Goal: Task Accomplishment & Management: Manage account settings

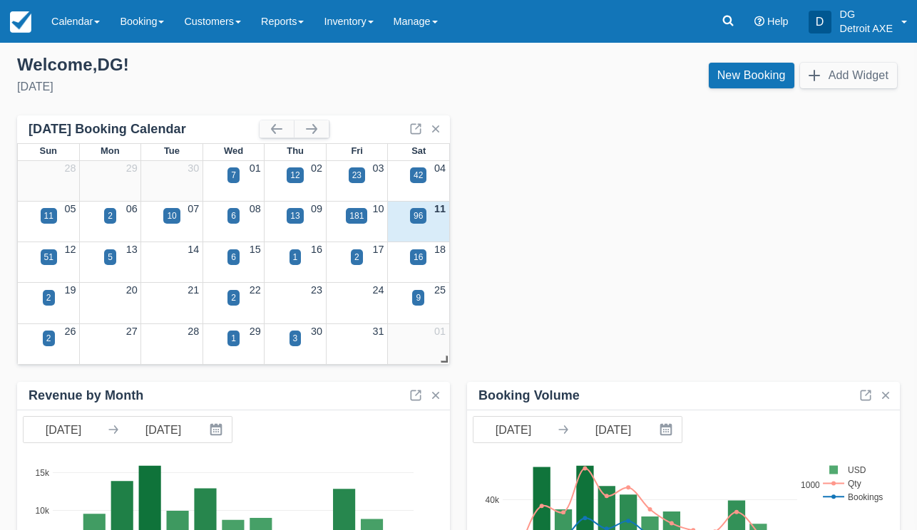
click at [320, 118] on div "October 2025 Booking Calendar" at bounding box center [179, 129] width 301 height 22
click at [319, 121] on button "button" at bounding box center [311, 128] width 34 height 17
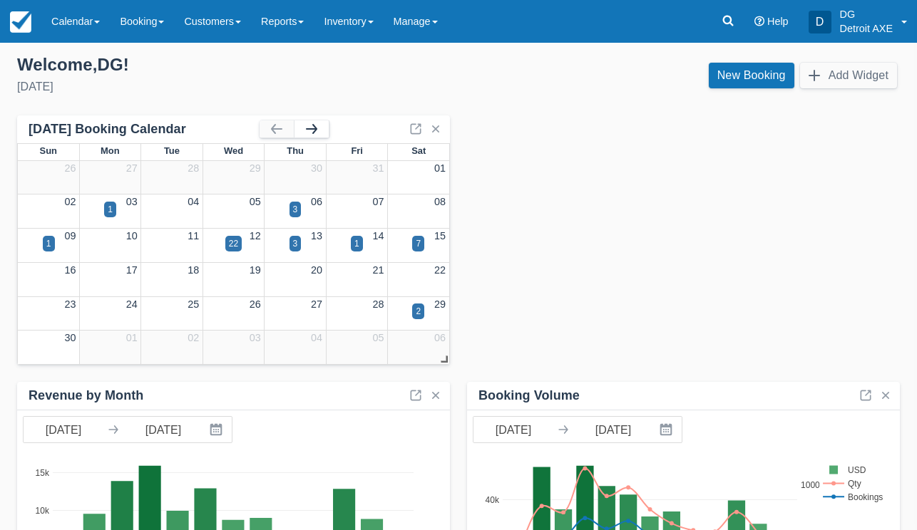
click at [319, 121] on button "button" at bounding box center [311, 128] width 34 height 17
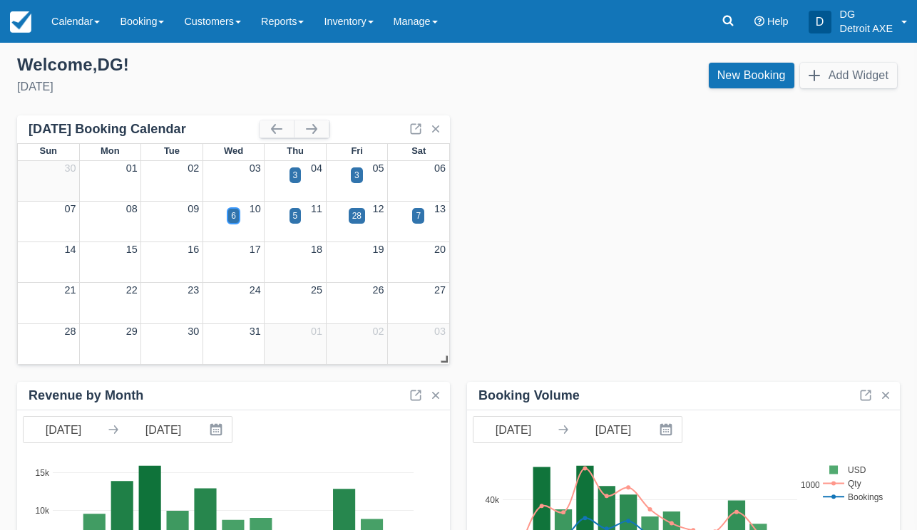
click at [237, 215] on div "6" at bounding box center [233, 216] width 12 height 16
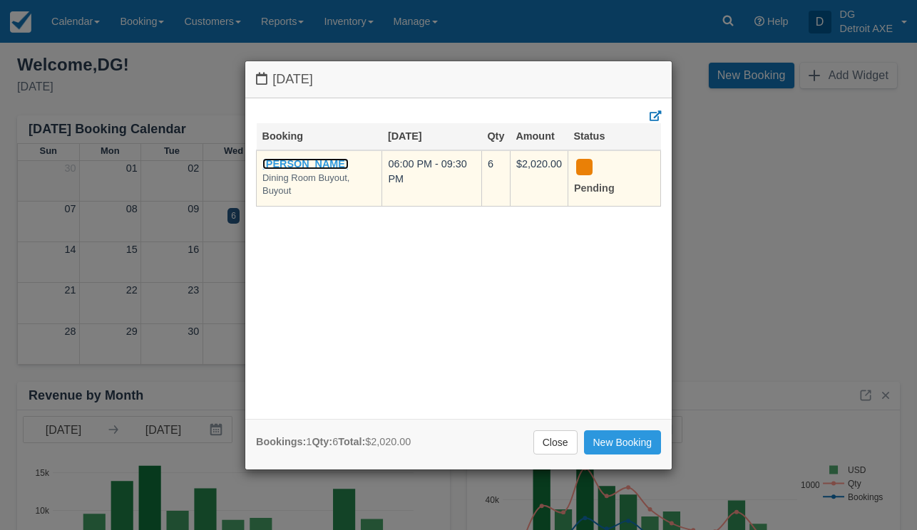
click at [316, 162] on link "[PERSON_NAME]" at bounding box center [305, 163] width 86 height 11
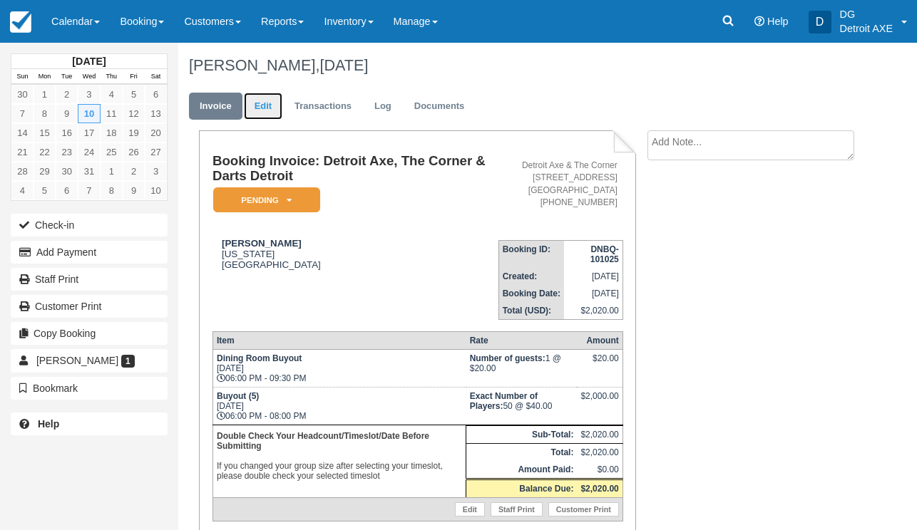
click at [268, 108] on link "Edit" at bounding box center [263, 107] width 38 height 28
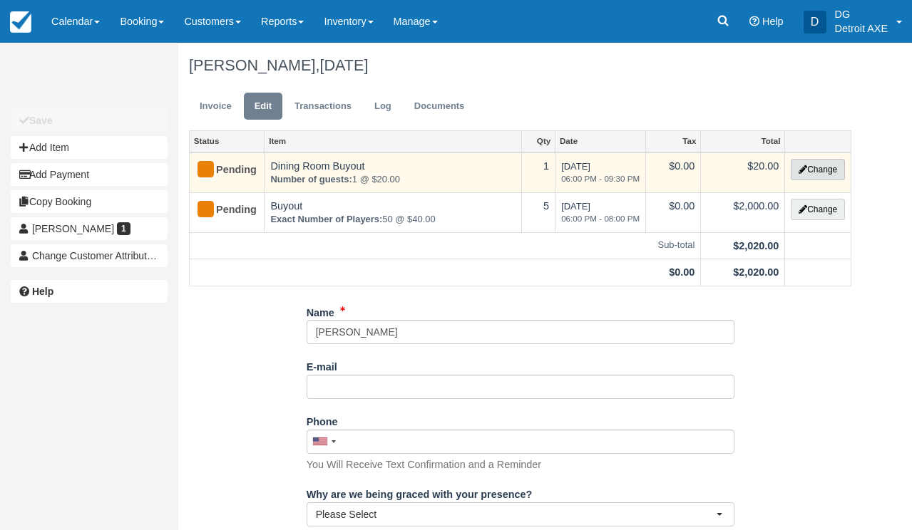
click at [807, 170] on button "Change" at bounding box center [817, 169] width 54 height 21
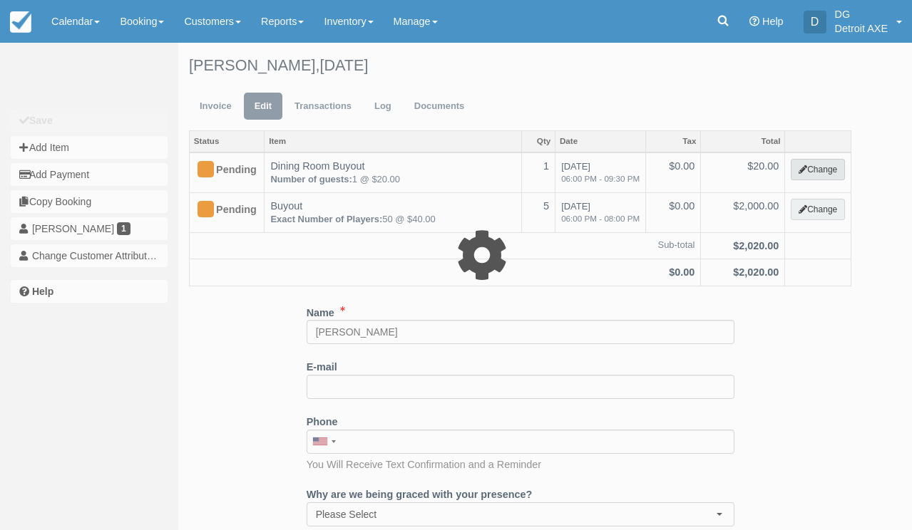
select select "6"
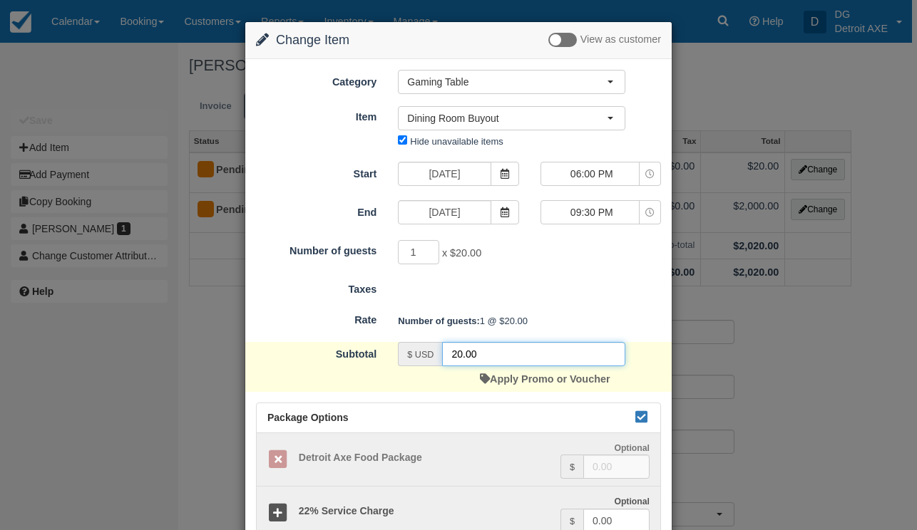
drag, startPoint x: 488, startPoint y: 359, endPoint x: 430, endPoint y: 358, distance: 57.7
click at [430, 358] on div "$ USD 20.00" at bounding box center [511, 354] width 227 height 24
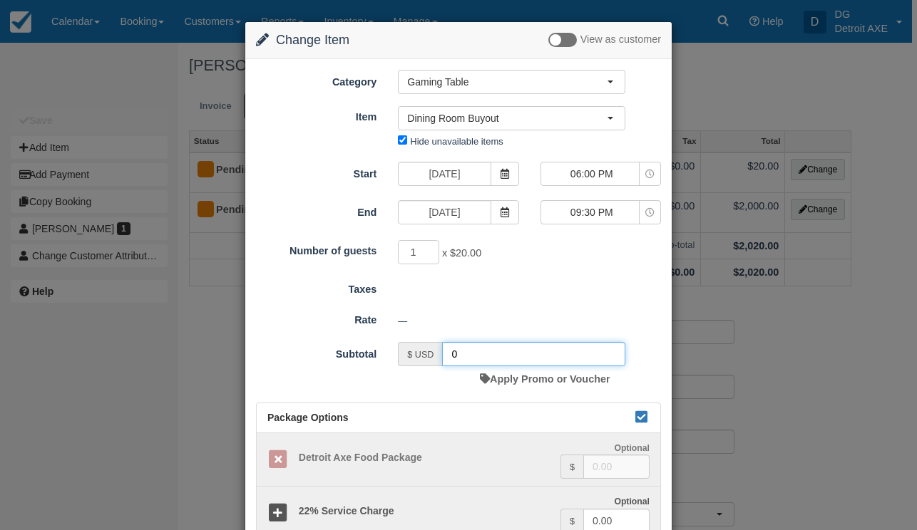
type input "0"
click at [574, 315] on div "—" at bounding box center [529, 321] width 284 height 24
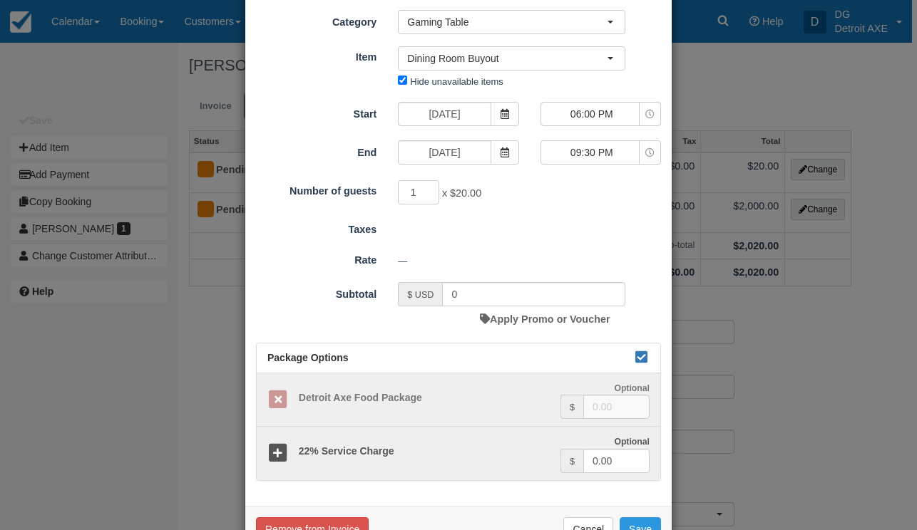
scroll to position [104, 0]
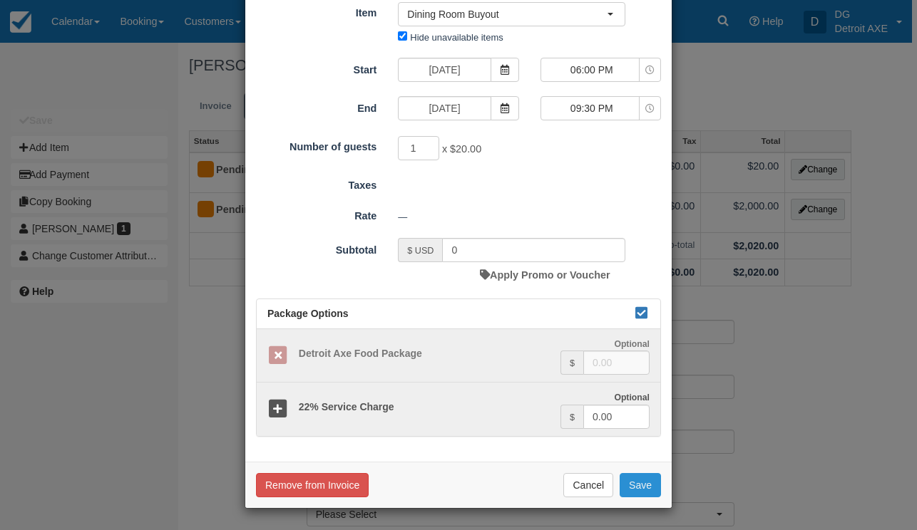
click at [641, 496] on button "Save" at bounding box center [639, 485] width 41 height 24
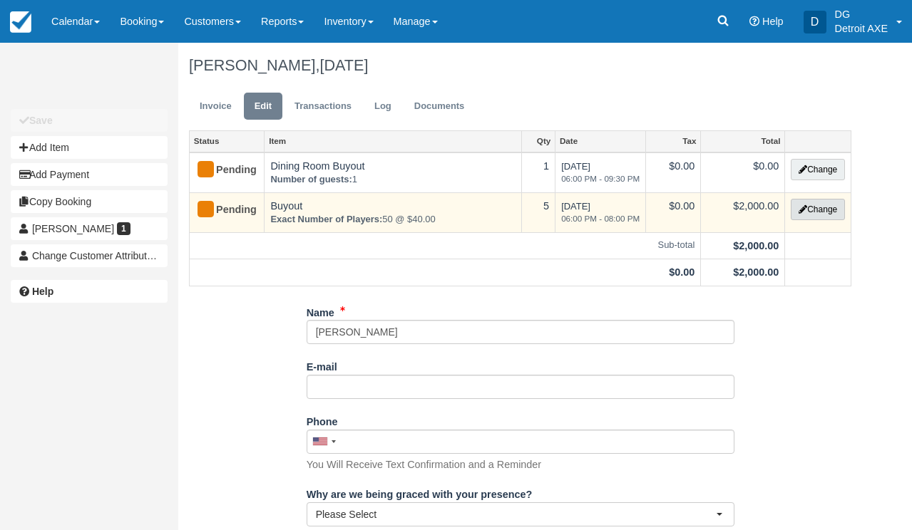
click at [824, 217] on button "Change" at bounding box center [817, 209] width 54 height 21
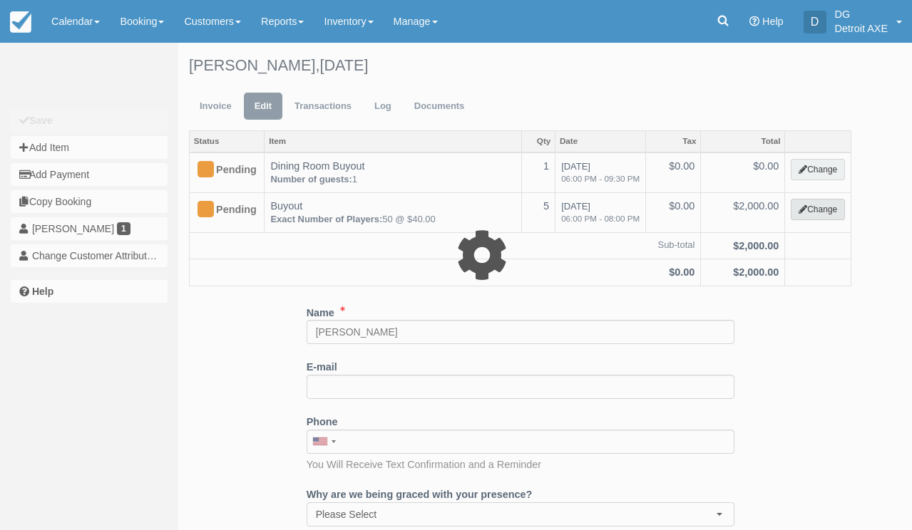
select select "14"
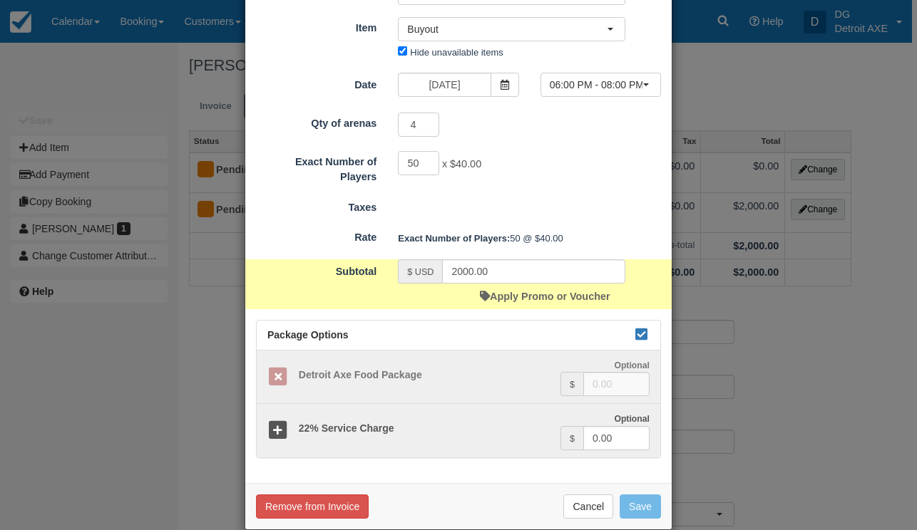
scroll to position [110, 0]
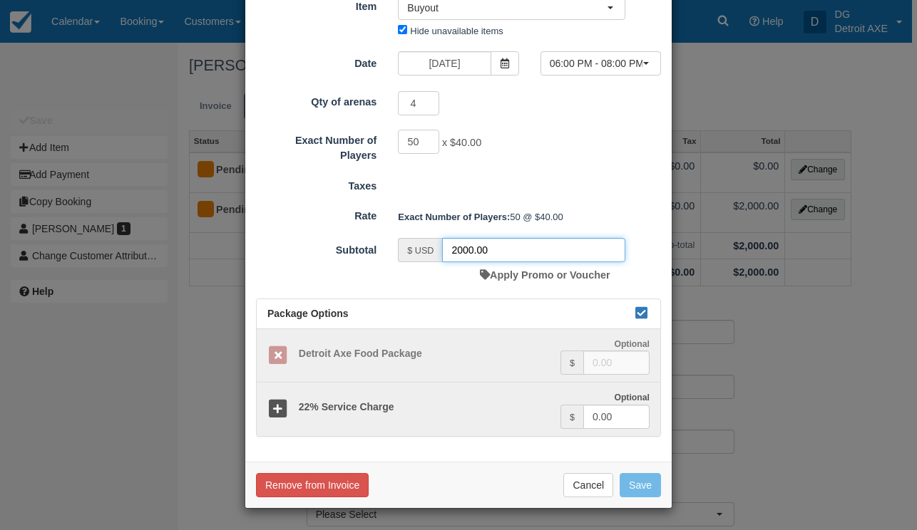
drag, startPoint x: 453, startPoint y: 250, endPoint x: 444, endPoint y: 250, distance: 9.3
click at [444, 250] on input "2000.00" at bounding box center [533, 250] width 183 height 24
type input "6000.00"
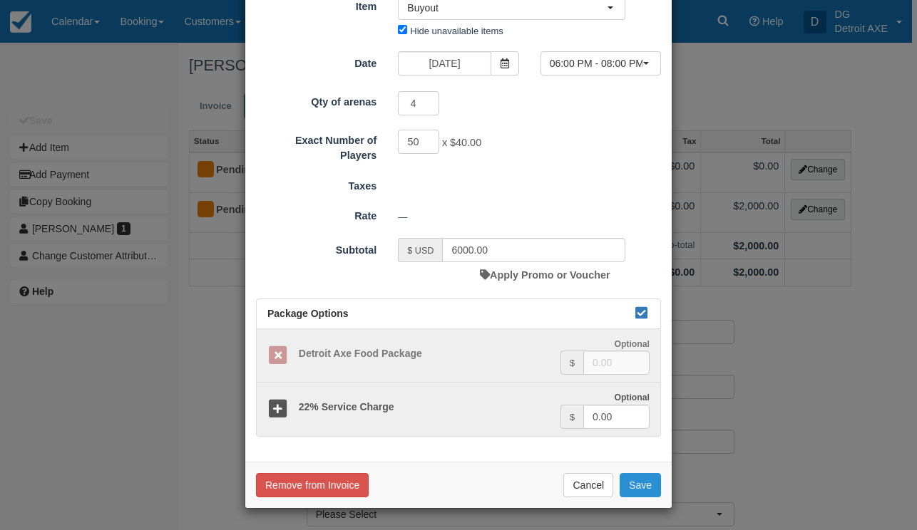
click at [638, 479] on button "Save" at bounding box center [639, 485] width 41 height 24
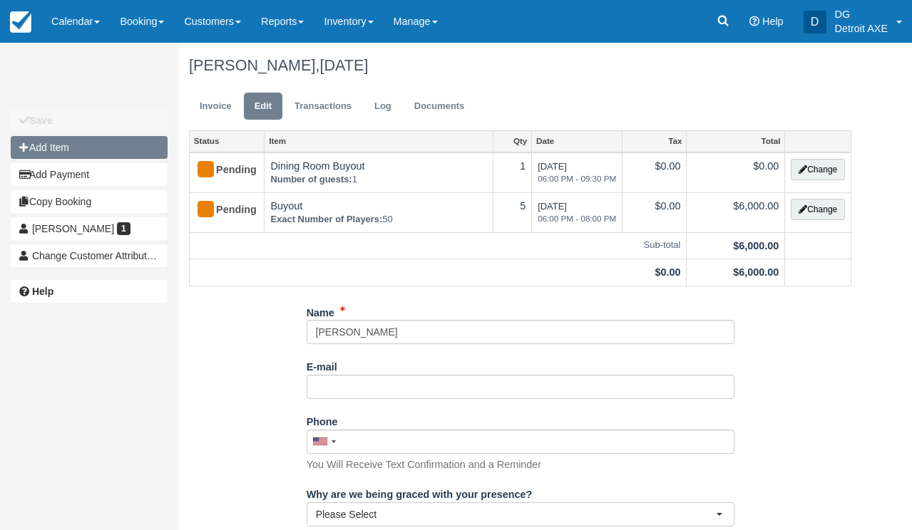
click at [89, 145] on button "Add Item" at bounding box center [89, 147] width 157 height 23
type input "0.00"
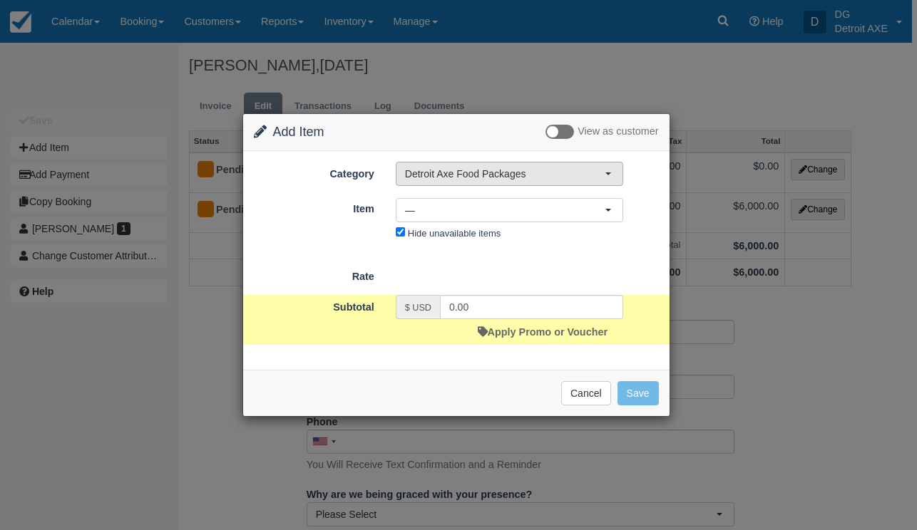
click at [444, 168] on span "Detroit Axe Food Packages" at bounding box center [505, 174] width 200 height 14
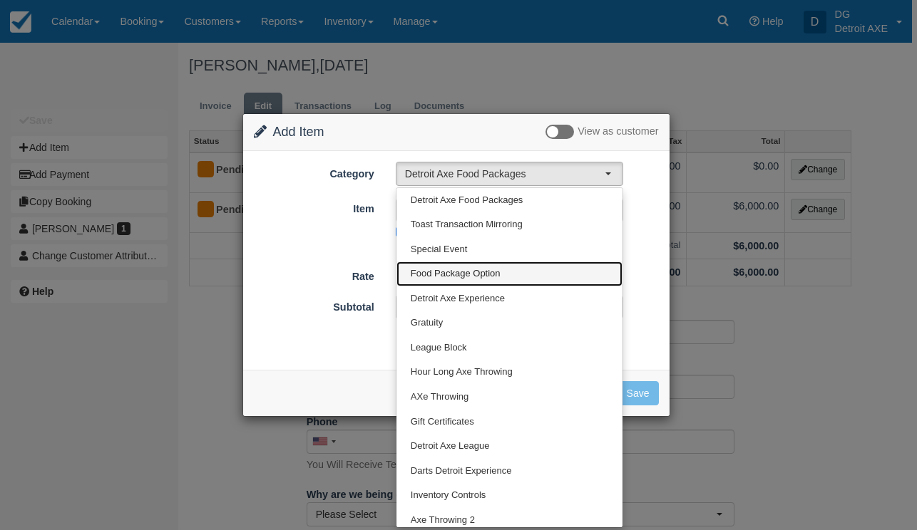
click at [450, 278] on span "Food Package Option" at bounding box center [456, 274] width 90 height 14
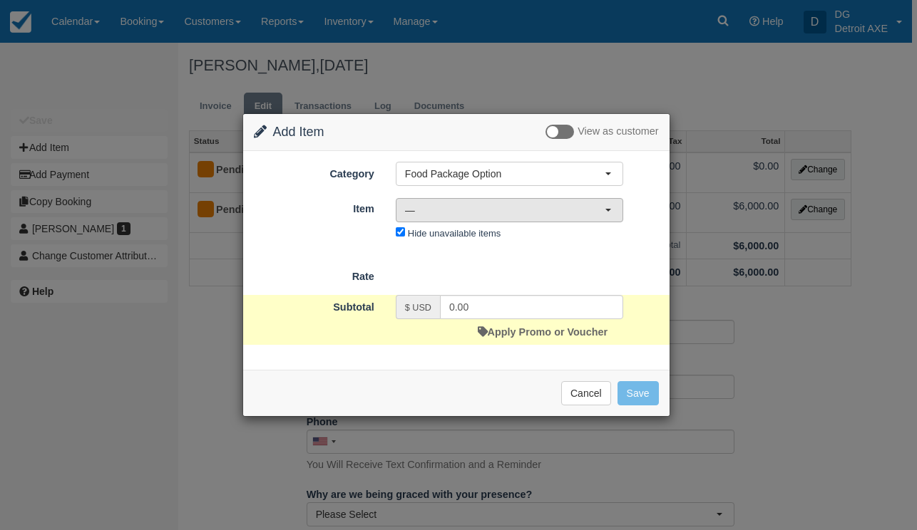
click at [433, 207] on span "—" at bounding box center [505, 210] width 200 height 14
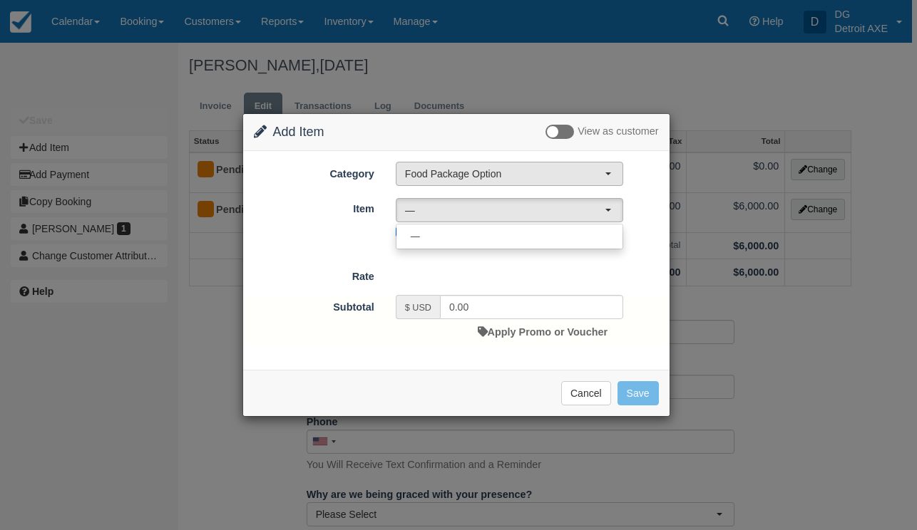
click at [442, 175] on span "Food Package Option" at bounding box center [505, 174] width 200 height 14
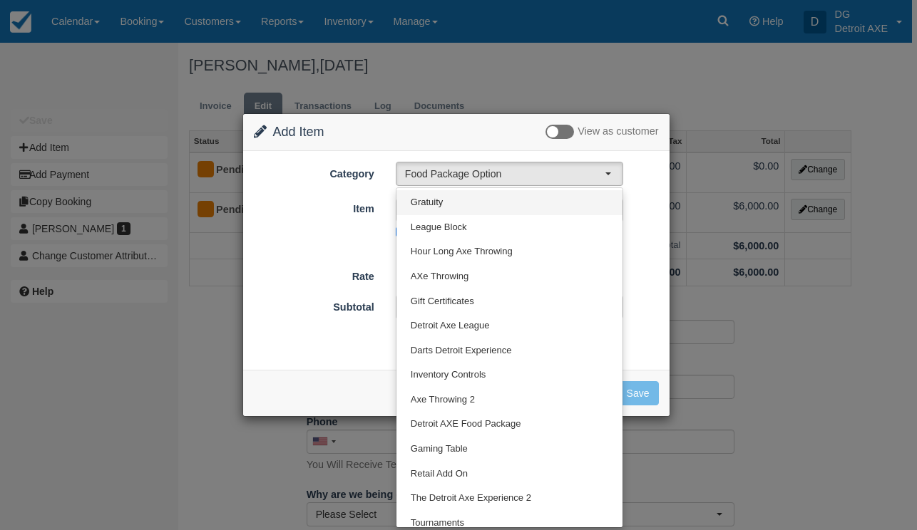
scroll to position [128, 0]
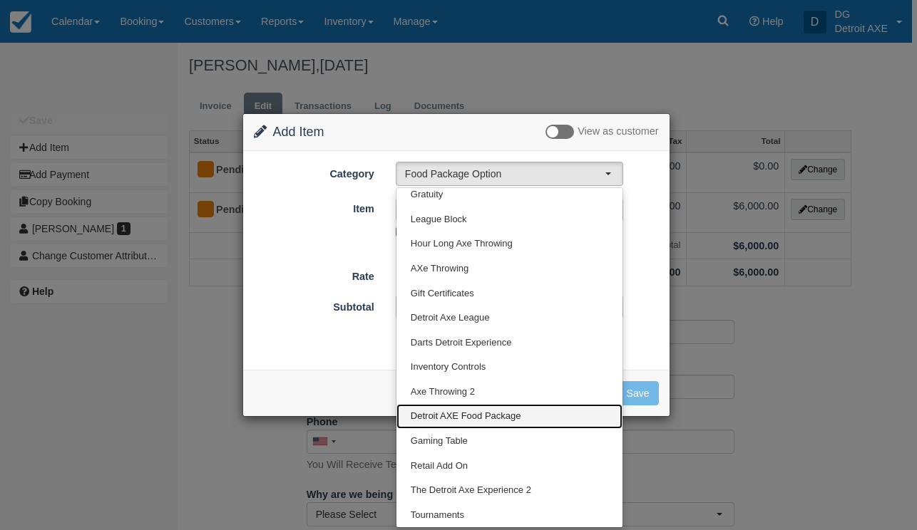
click at [483, 418] on span "Detroit AXE Food Package" at bounding box center [466, 417] width 110 height 14
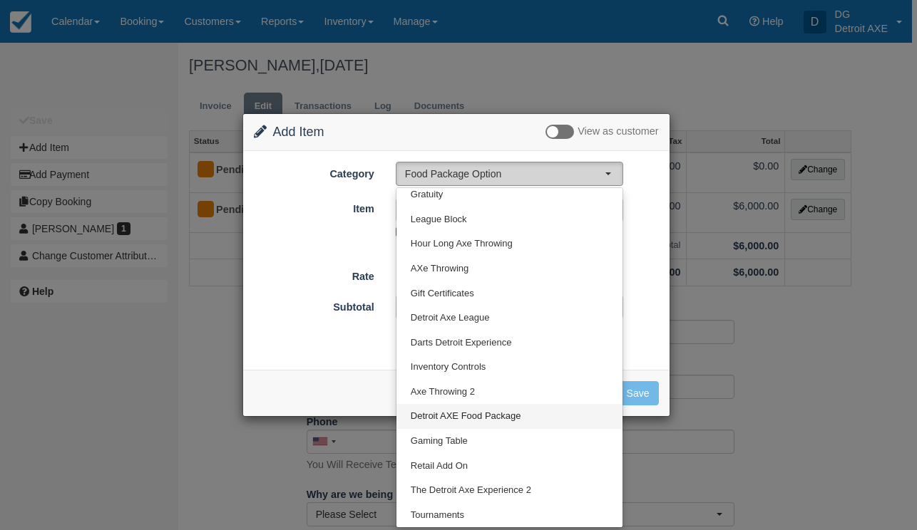
select select "5"
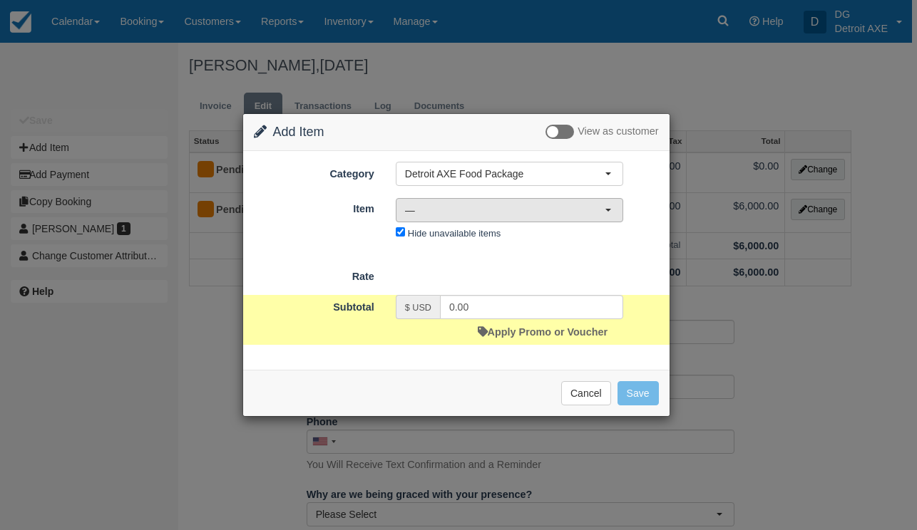
click at [477, 211] on span "—" at bounding box center [505, 210] width 200 height 14
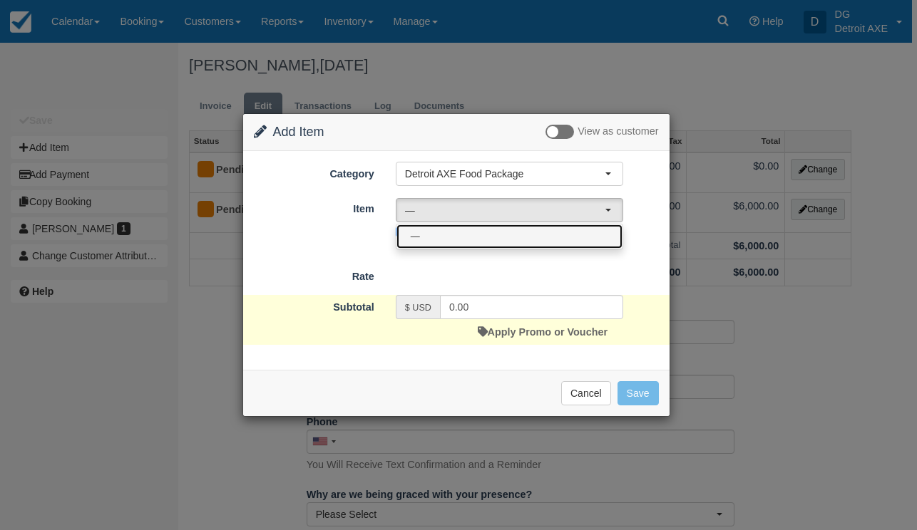
click at [470, 234] on link "—" at bounding box center [509, 236] width 226 height 25
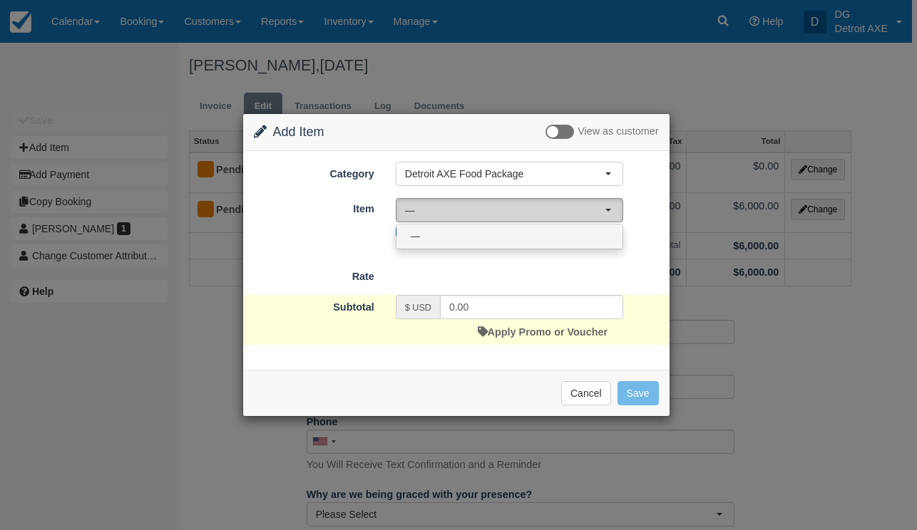
select select "0"
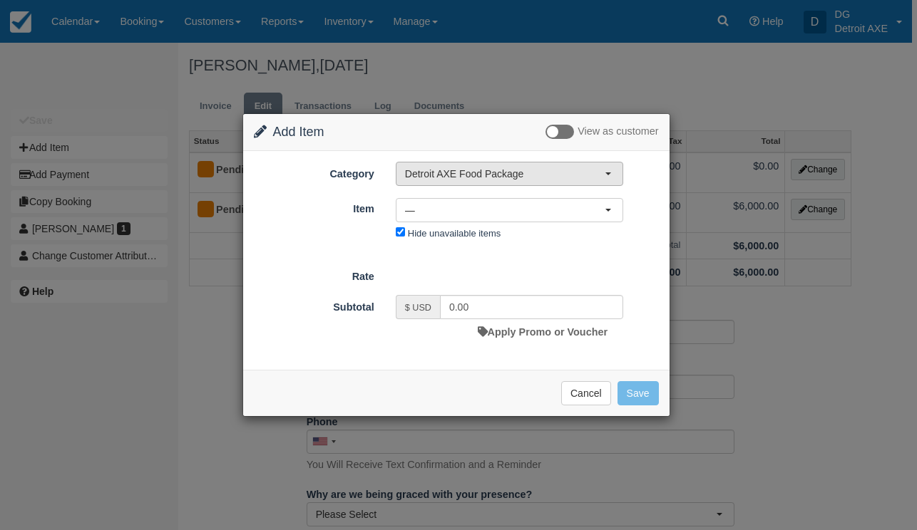
click at [466, 177] on span "Detroit AXE Food Package" at bounding box center [505, 174] width 200 height 14
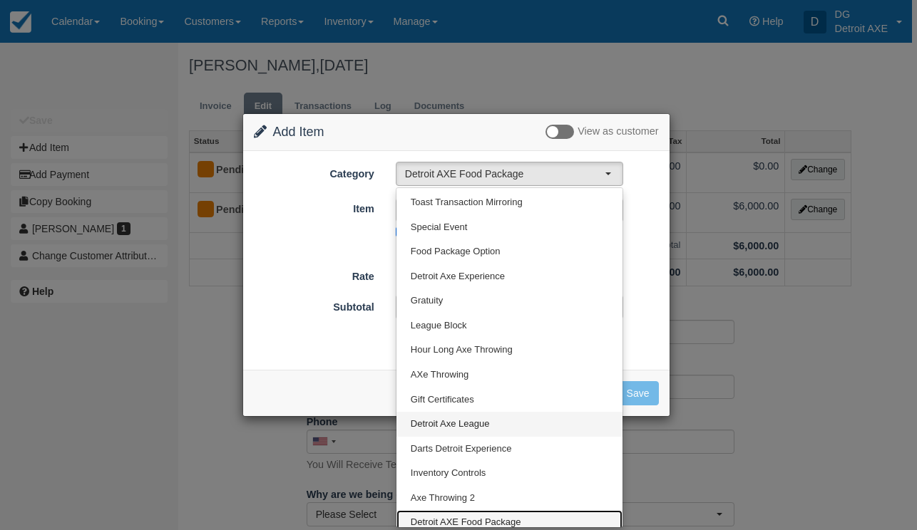
scroll to position [0, 0]
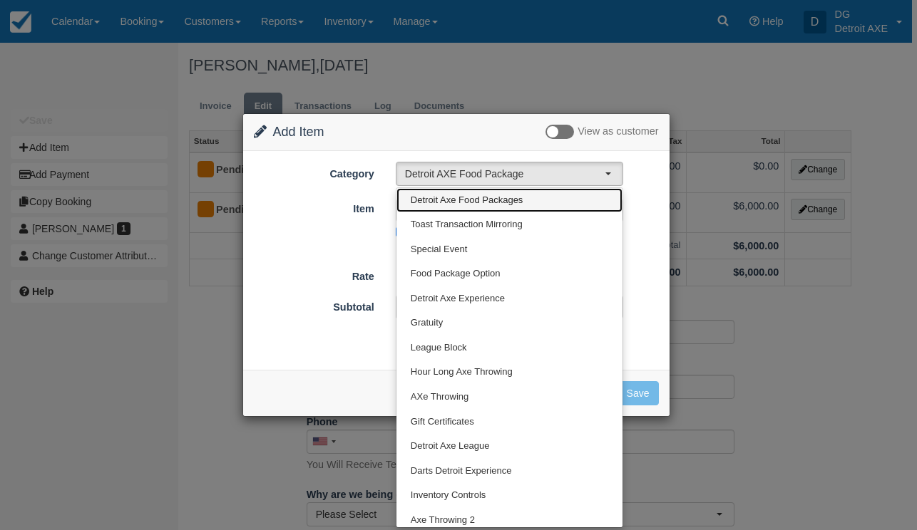
click at [508, 203] on span "Detroit Axe Food Packages" at bounding box center [467, 201] width 113 height 14
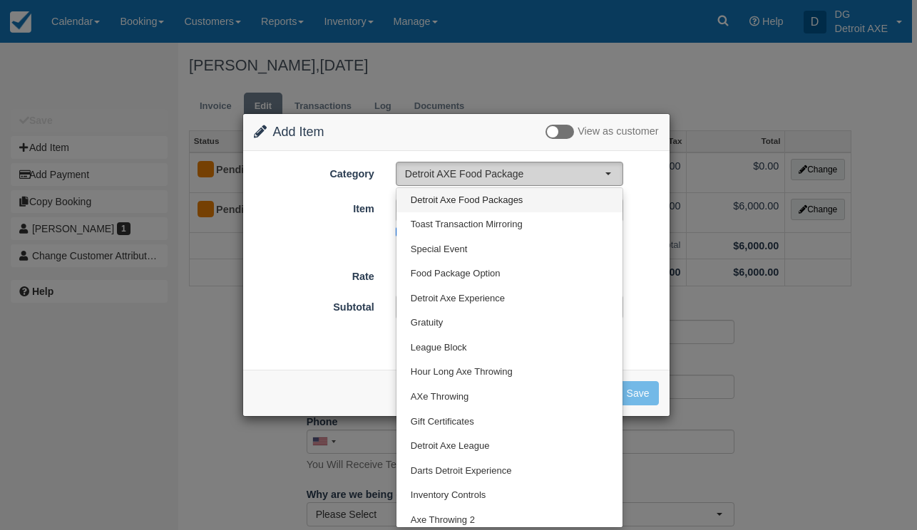
select select "9"
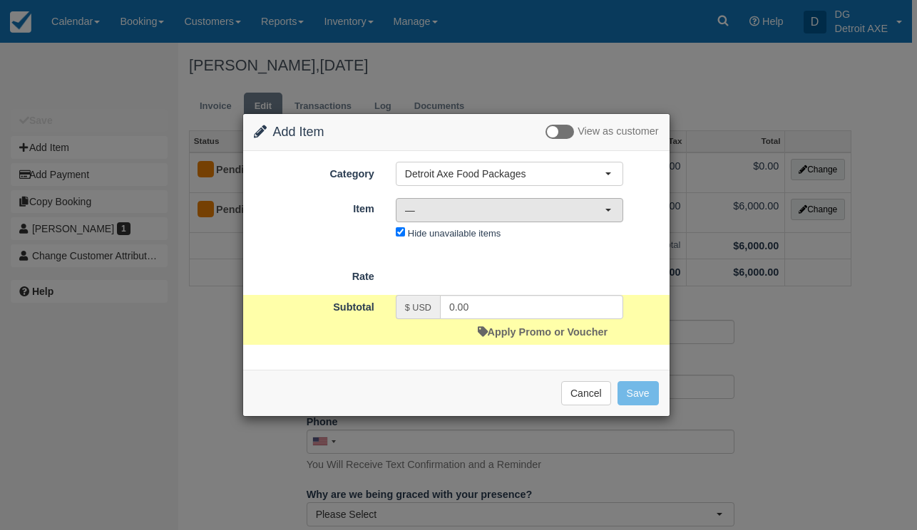
click at [514, 212] on span "—" at bounding box center [505, 210] width 200 height 14
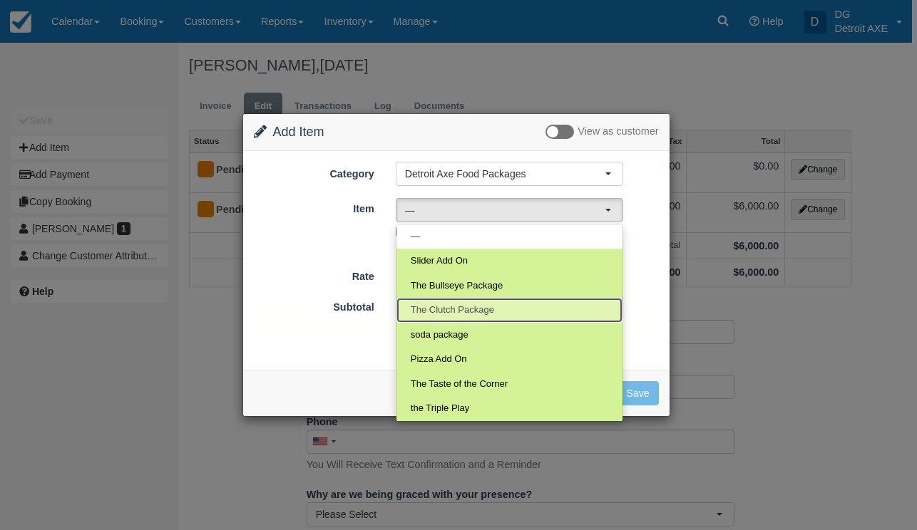
click at [494, 312] on span "The Clutch Package" at bounding box center [452, 311] width 83 height 14
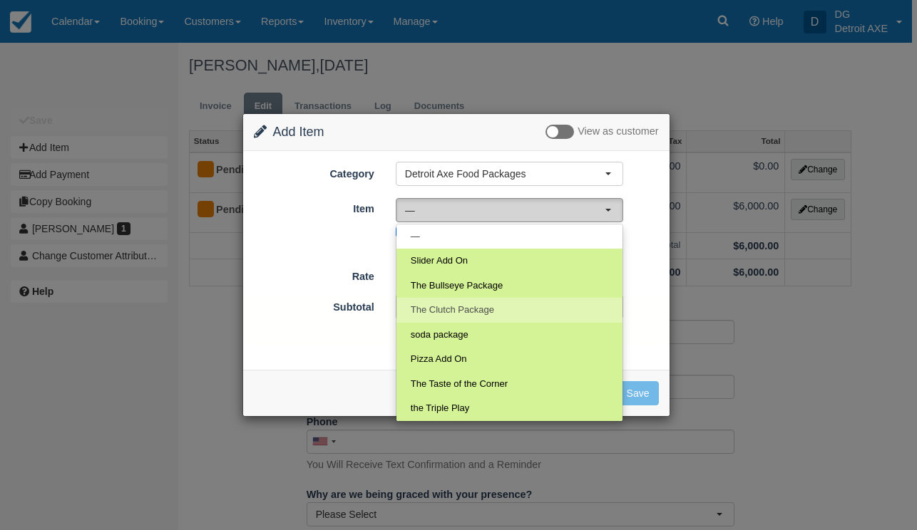
select select "46"
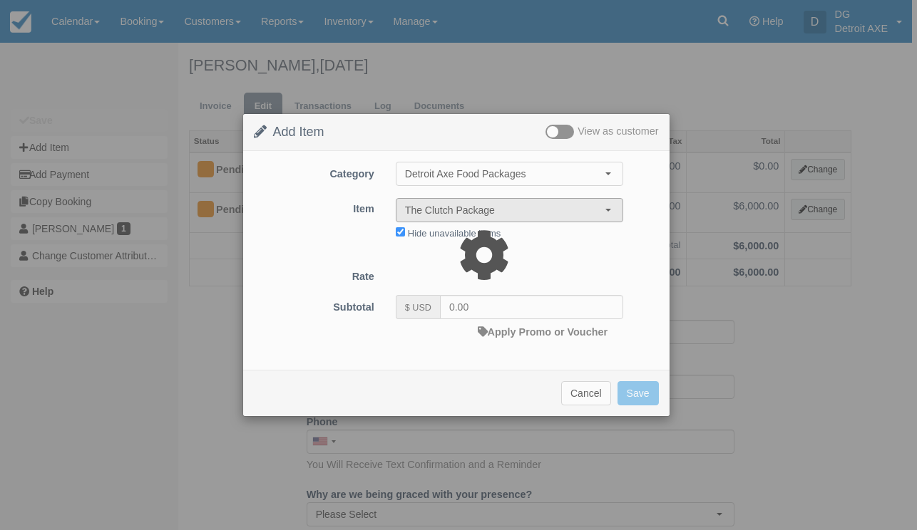
type input "117.00"
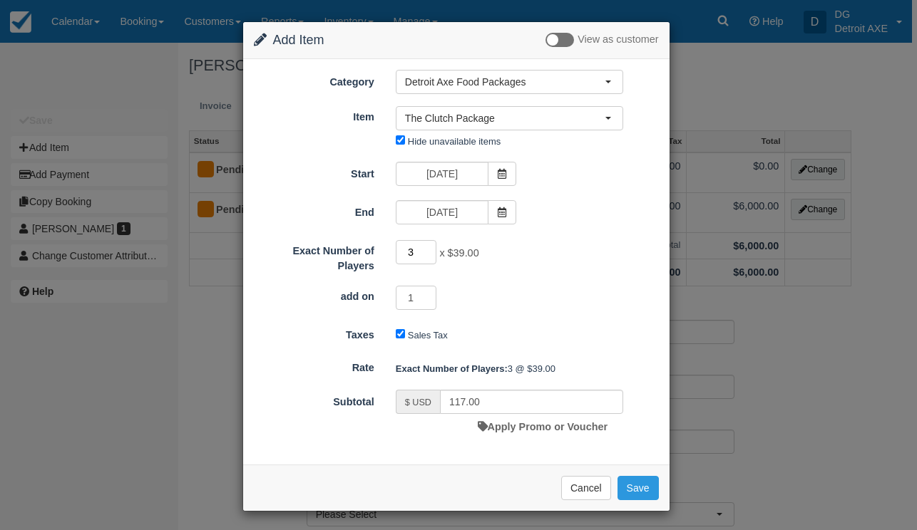
drag, startPoint x: 420, startPoint y: 254, endPoint x: 389, endPoint y: 253, distance: 30.7
click at [389, 254] on div "3 x $39.00 Required." at bounding box center [509, 254] width 249 height 28
type input "130"
type input "5070.00"
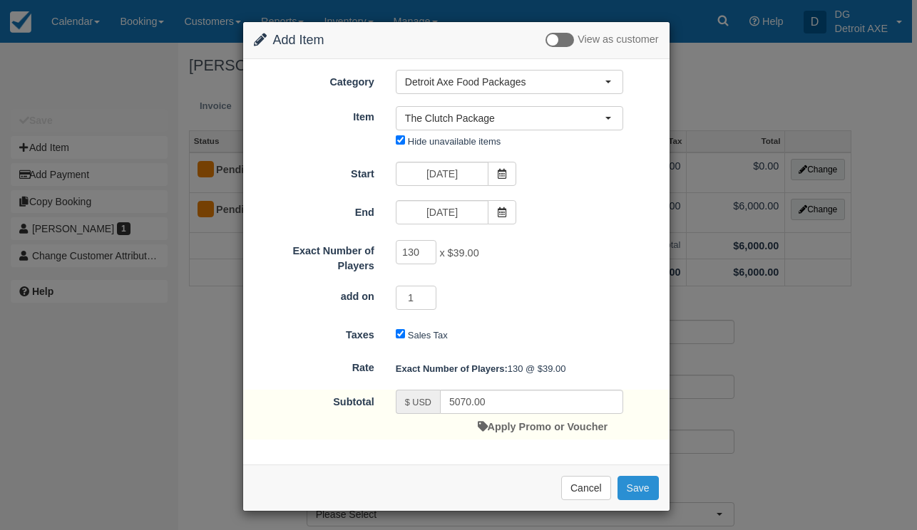
click at [644, 492] on button "Save" at bounding box center [637, 488] width 41 height 24
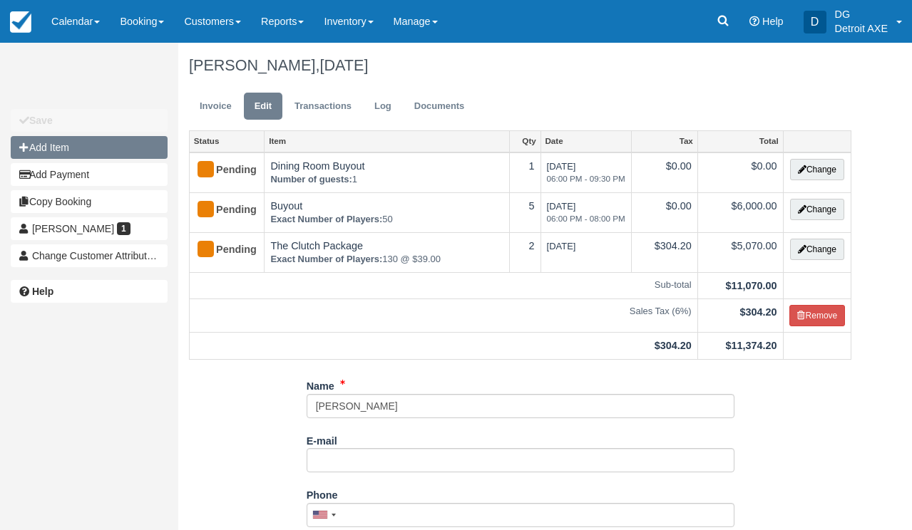
click at [99, 155] on button "Add Item" at bounding box center [89, 147] width 157 height 23
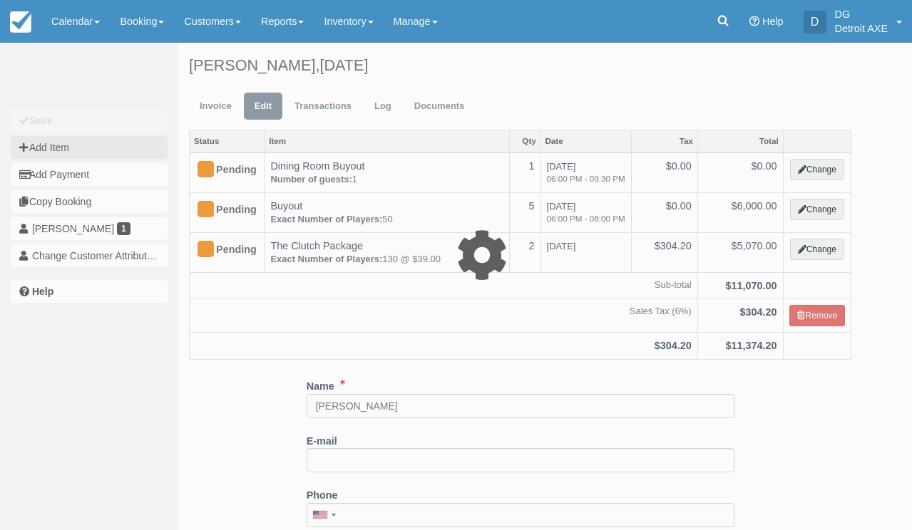
type input "0.00"
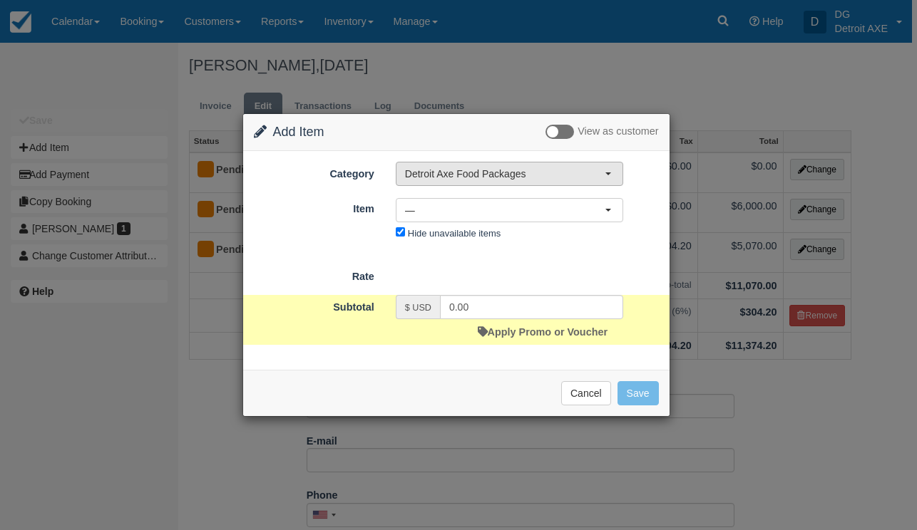
click at [427, 167] on span "Detroit Axe Food Packages" at bounding box center [505, 174] width 200 height 14
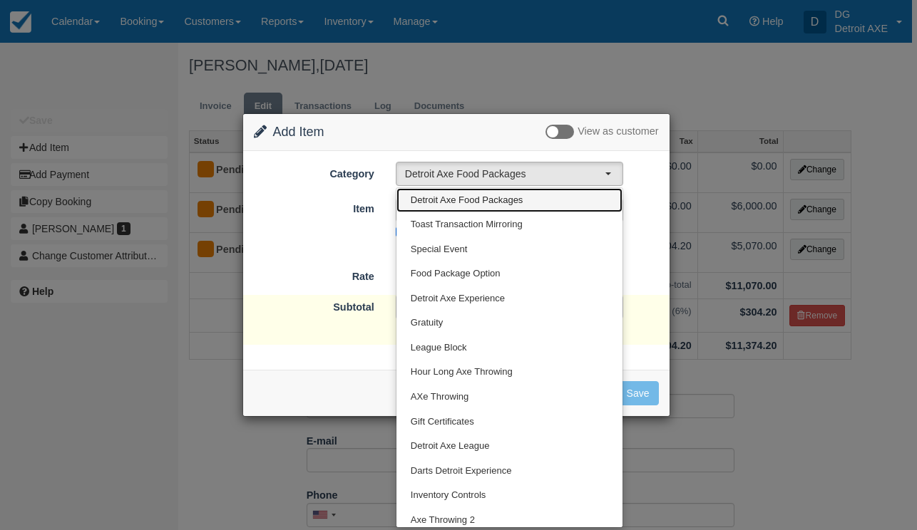
click at [430, 202] on span "Detroit Axe Food Packages" at bounding box center [467, 201] width 113 height 14
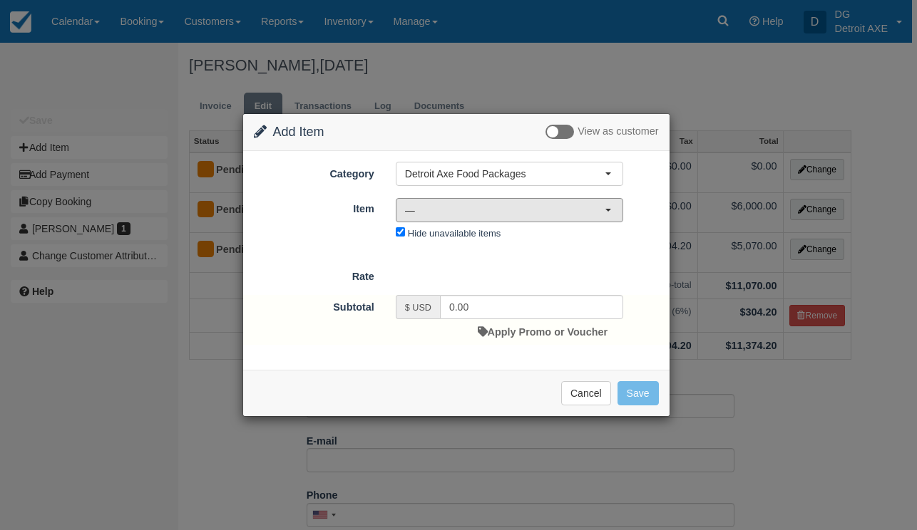
click at [430, 203] on span "—" at bounding box center [505, 210] width 200 height 14
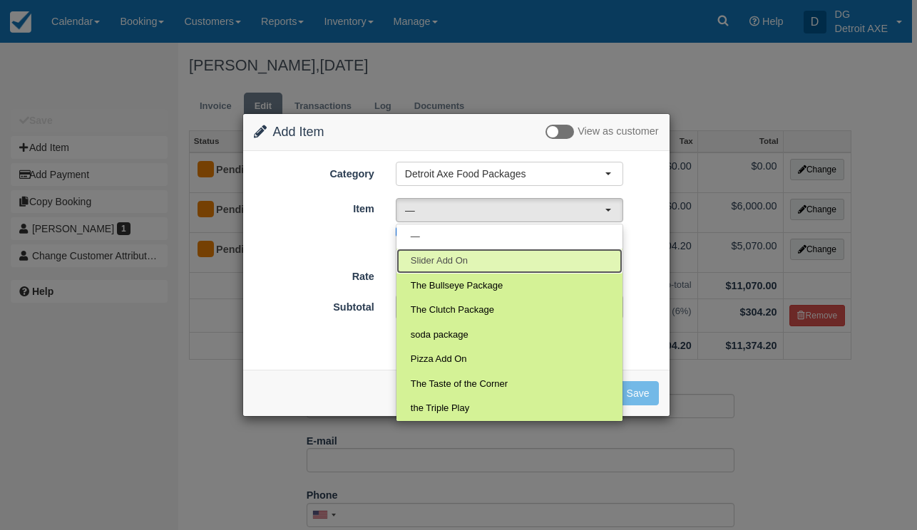
click at [430, 251] on link "Slider Add On" at bounding box center [509, 261] width 226 height 25
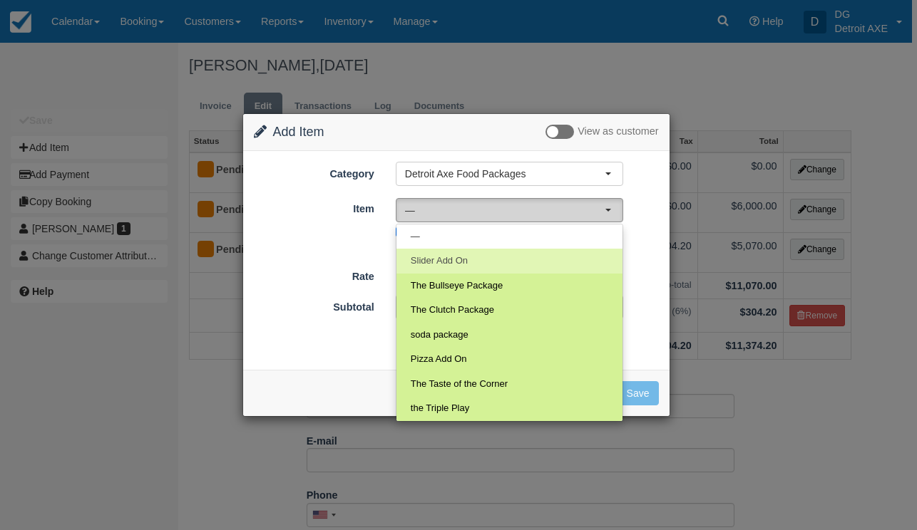
select select "244"
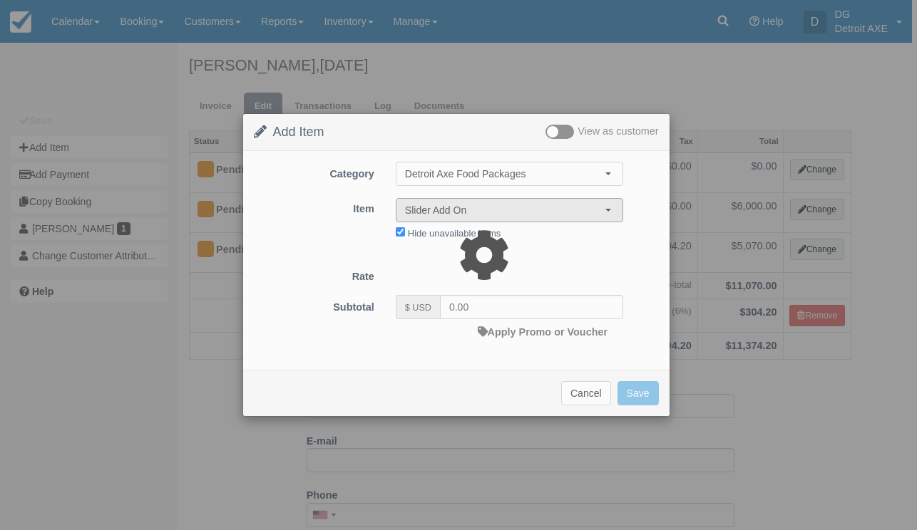
type input "12.00"
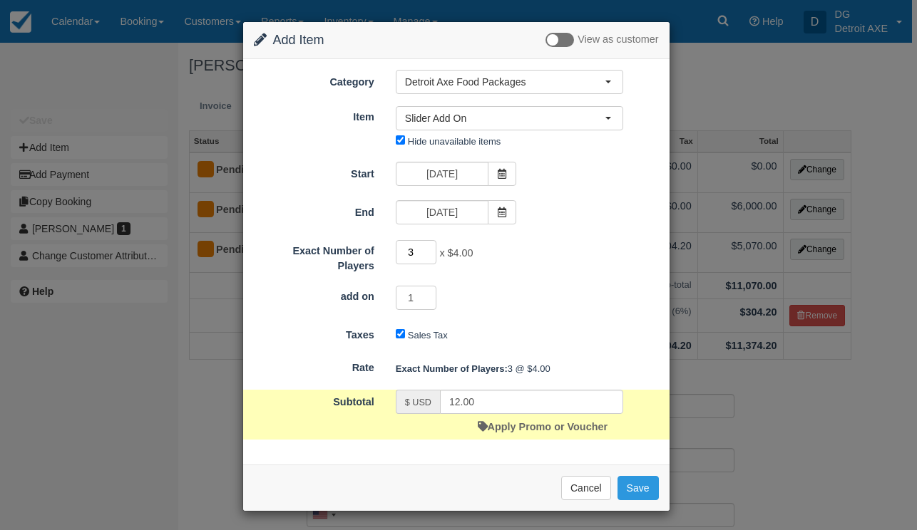
drag, startPoint x: 422, startPoint y: 255, endPoint x: 387, endPoint y: 255, distance: 34.9
click at [387, 255] on div "3 x $4.00 Required." at bounding box center [509, 254] width 249 height 28
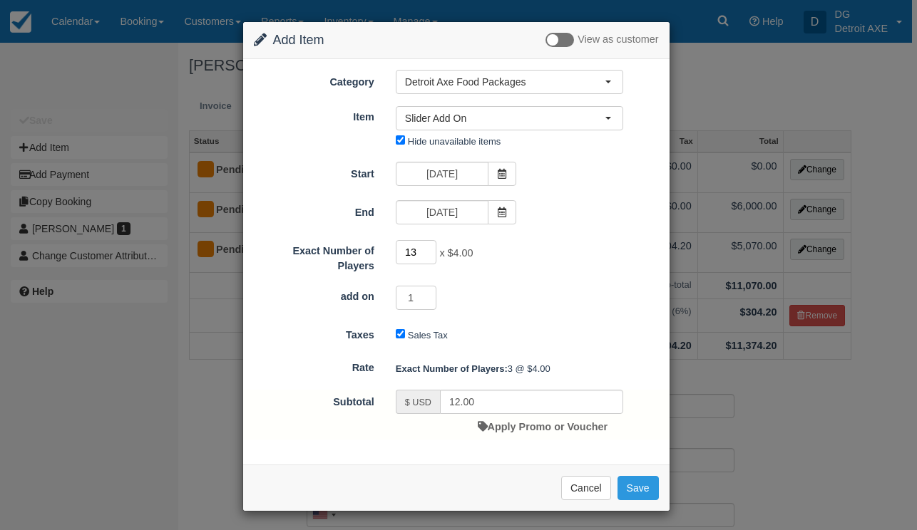
type input "130"
type input "520.00"
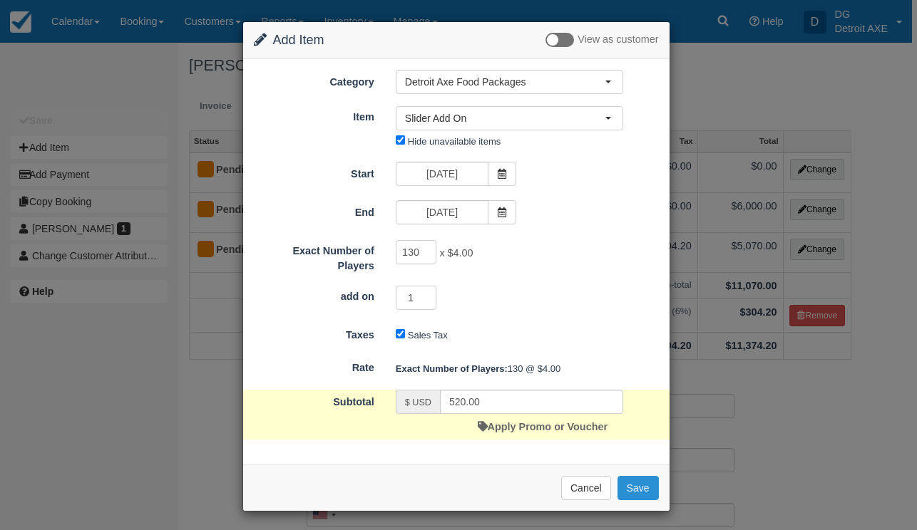
click at [633, 490] on button "Save" at bounding box center [637, 488] width 41 height 24
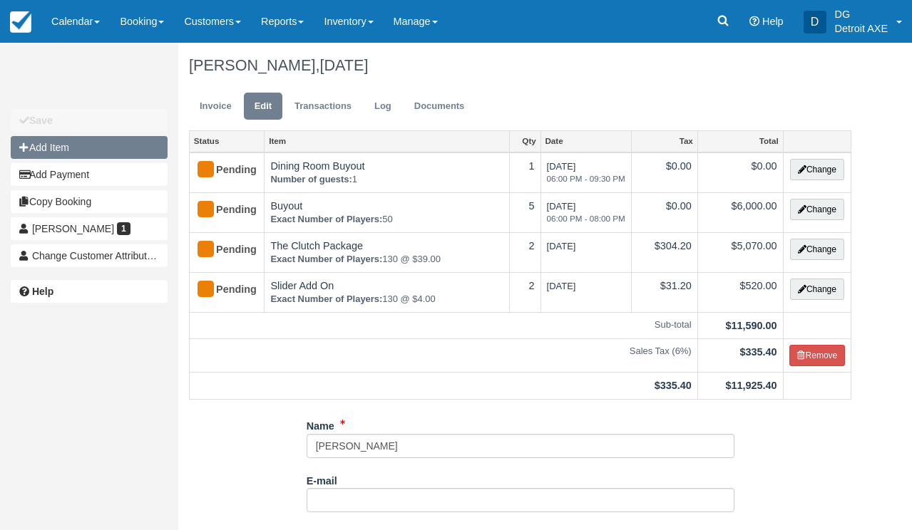
click at [117, 152] on button "Add Item" at bounding box center [89, 147] width 157 height 23
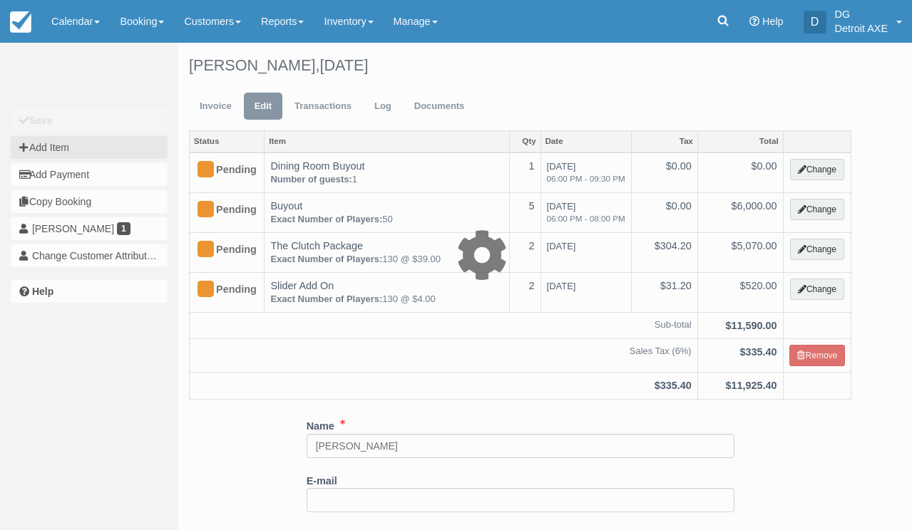
type input "0.00"
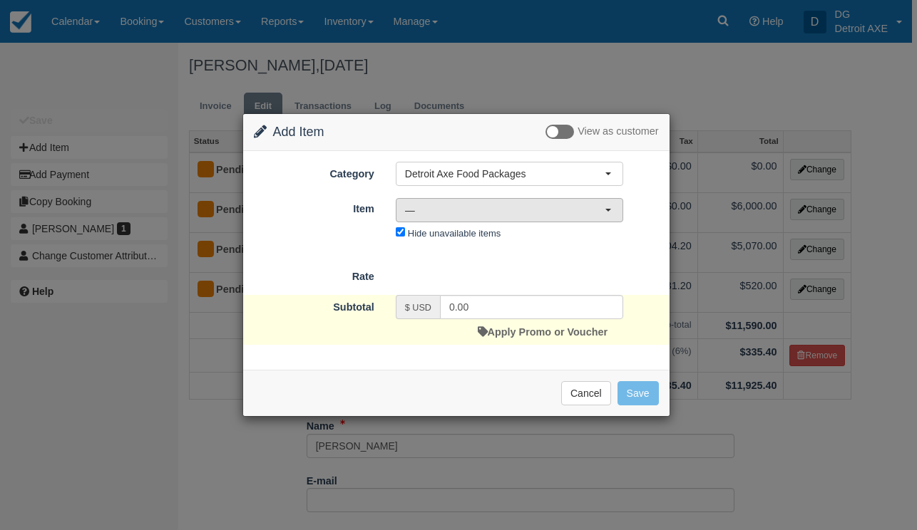
click at [465, 204] on span "—" at bounding box center [505, 210] width 200 height 14
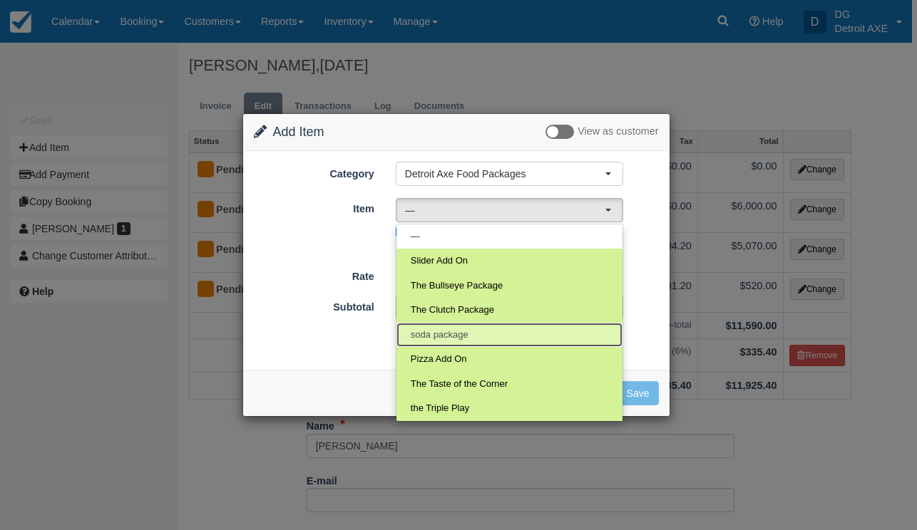
click at [468, 329] on span "soda package" at bounding box center [440, 336] width 58 height 14
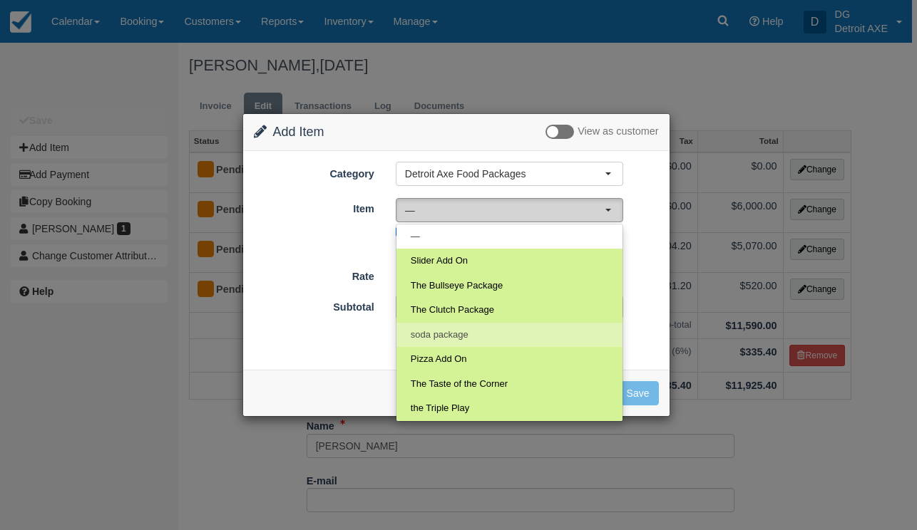
select select "189"
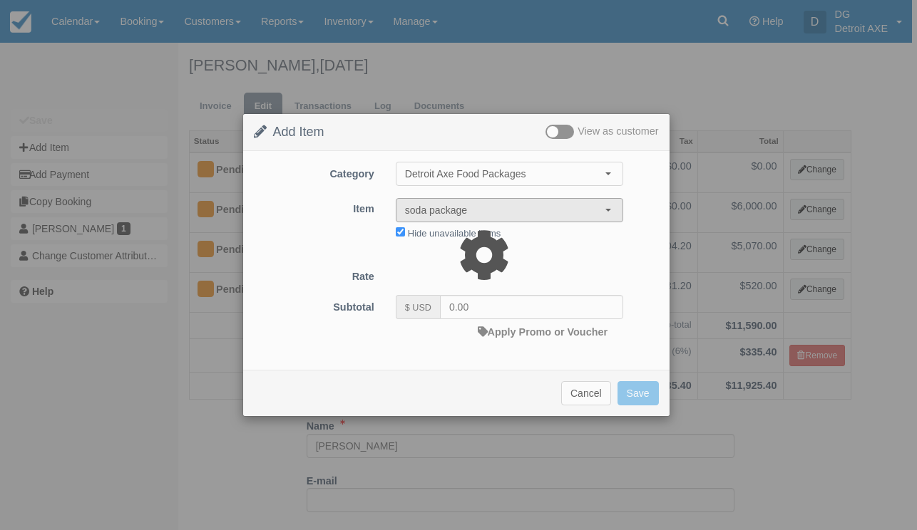
type input "9.00"
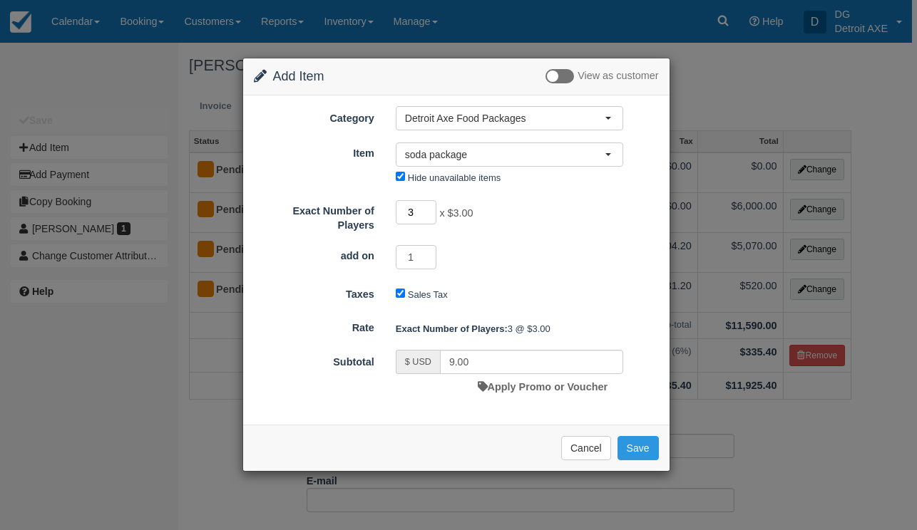
drag, startPoint x: 417, startPoint y: 211, endPoint x: 395, endPoint y: 210, distance: 22.1
click at [396, 210] on input "3" at bounding box center [416, 212] width 41 height 24
type input "1040"
type input "3120.00"
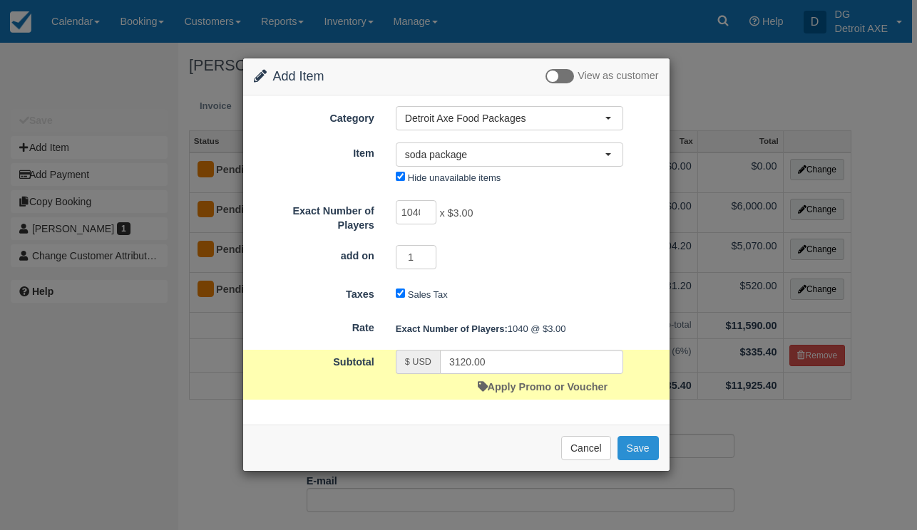
click at [633, 445] on button "Save" at bounding box center [637, 448] width 41 height 24
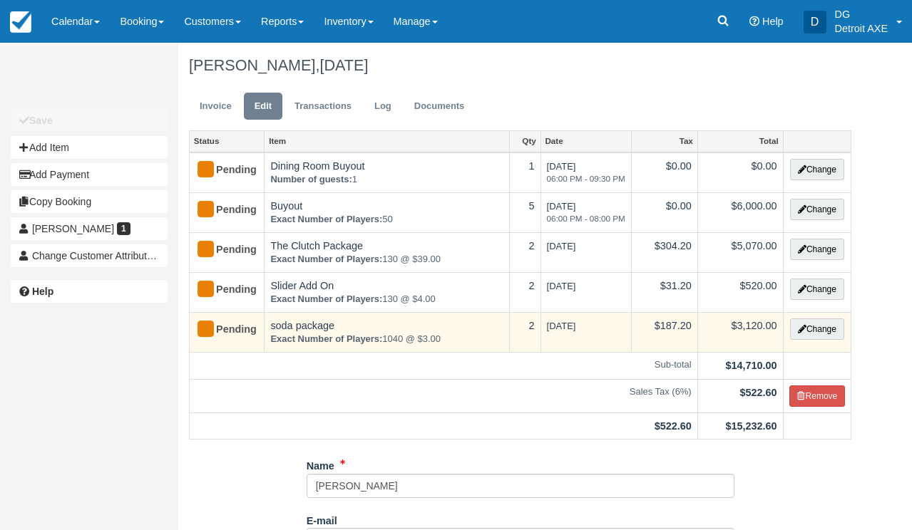
click at [327, 321] on td "soda package Exact Number of Players: 1040 @ $3.00" at bounding box center [386, 332] width 245 height 40
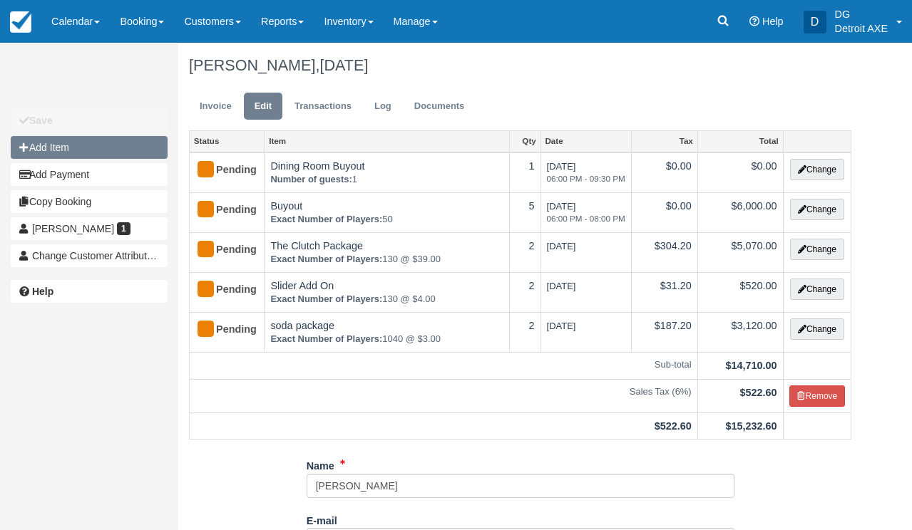
click at [120, 150] on button "Add Item" at bounding box center [89, 147] width 157 height 23
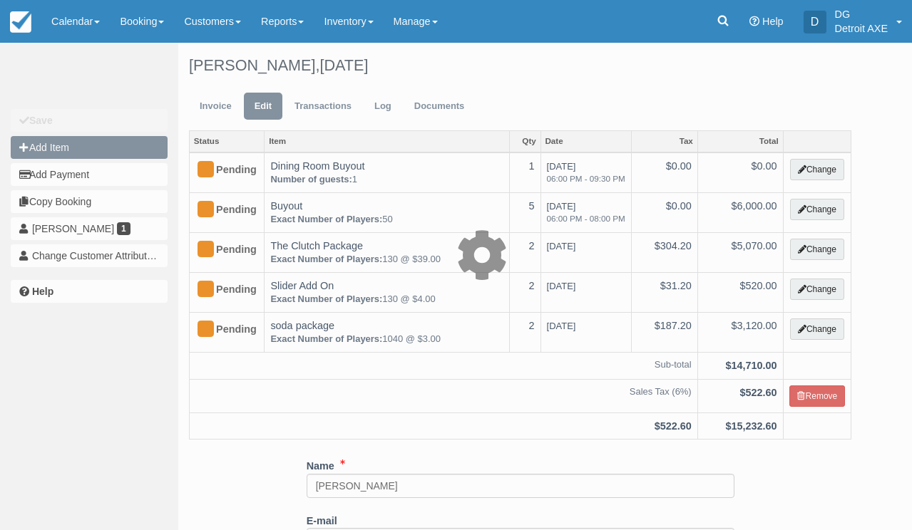
type input "0.00"
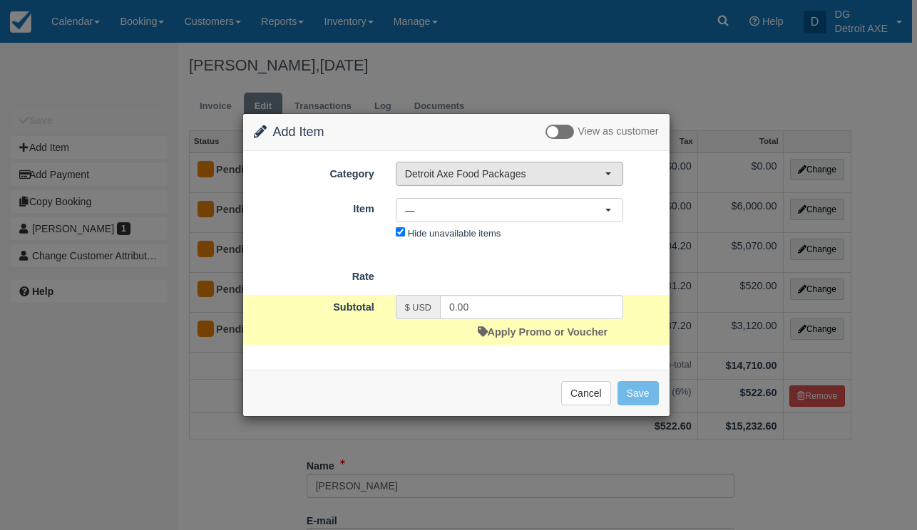
click at [517, 171] on span "Detroit Axe Food Packages" at bounding box center [505, 174] width 200 height 14
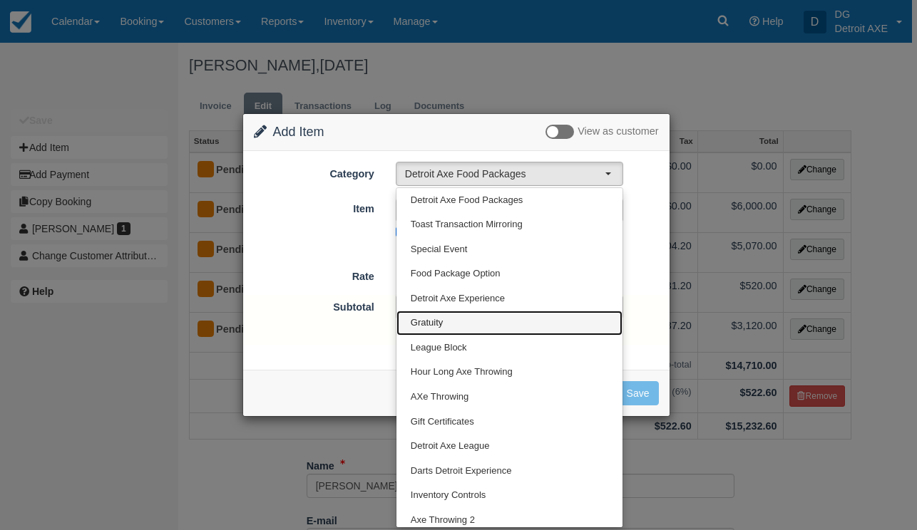
click at [494, 319] on link "Gratuity" at bounding box center [509, 323] width 226 height 25
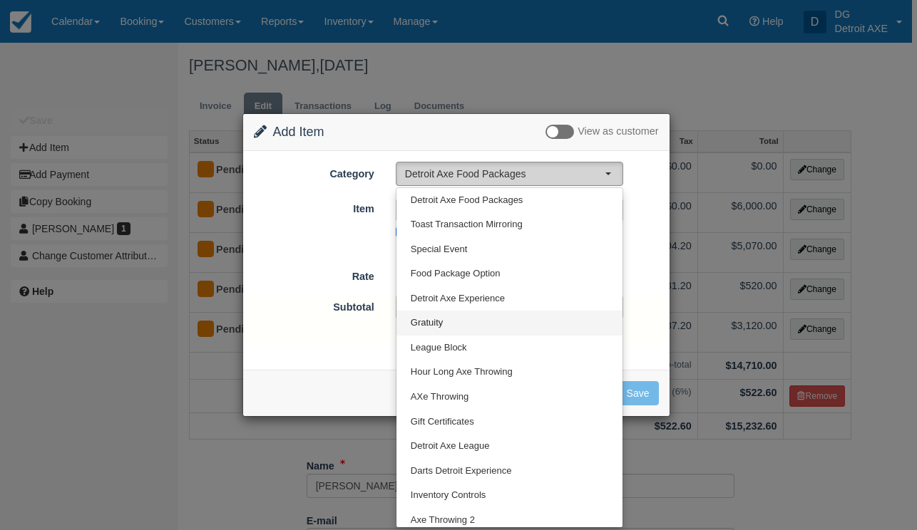
select select "15"
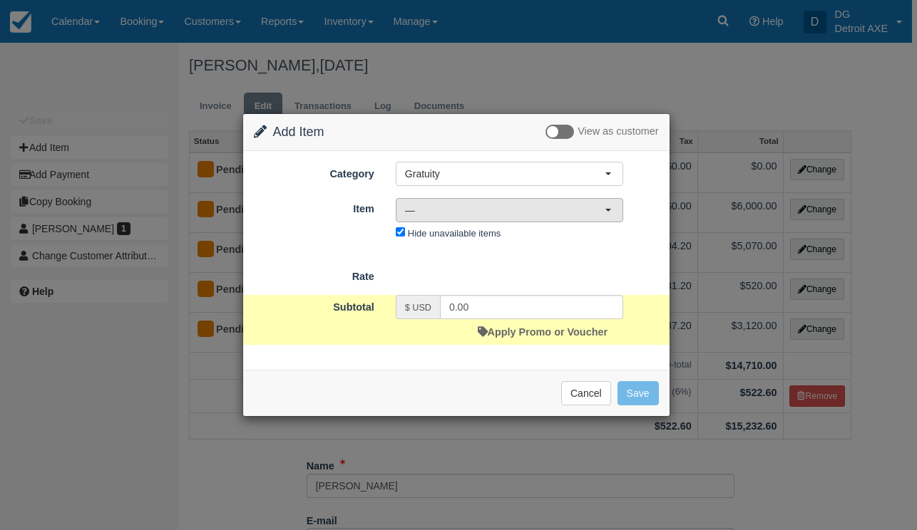
click at [502, 208] on span "—" at bounding box center [505, 210] width 200 height 14
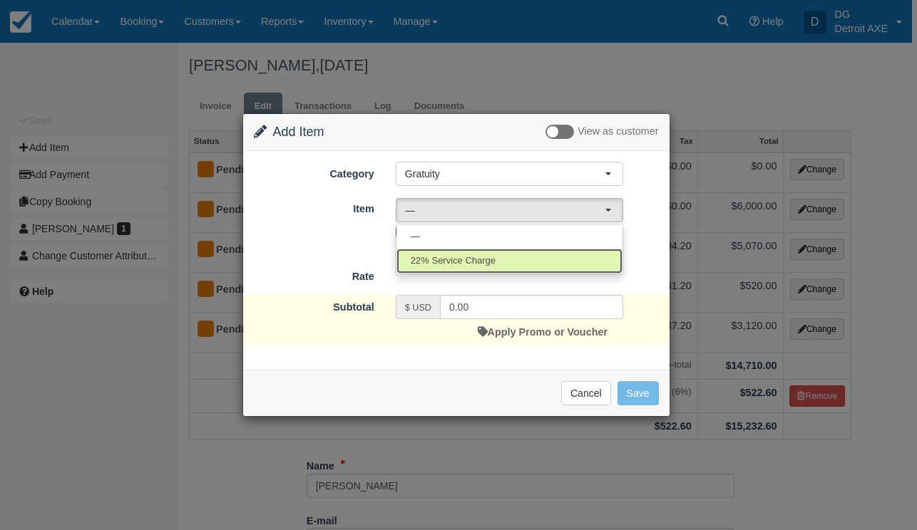
click at [478, 251] on link "22% Service Charge" at bounding box center [509, 261] width 226 height 25
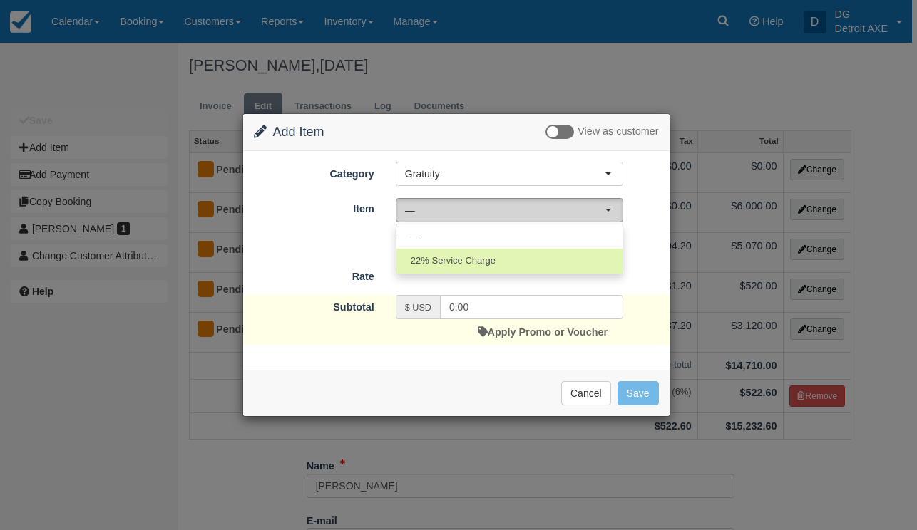
select select "217"
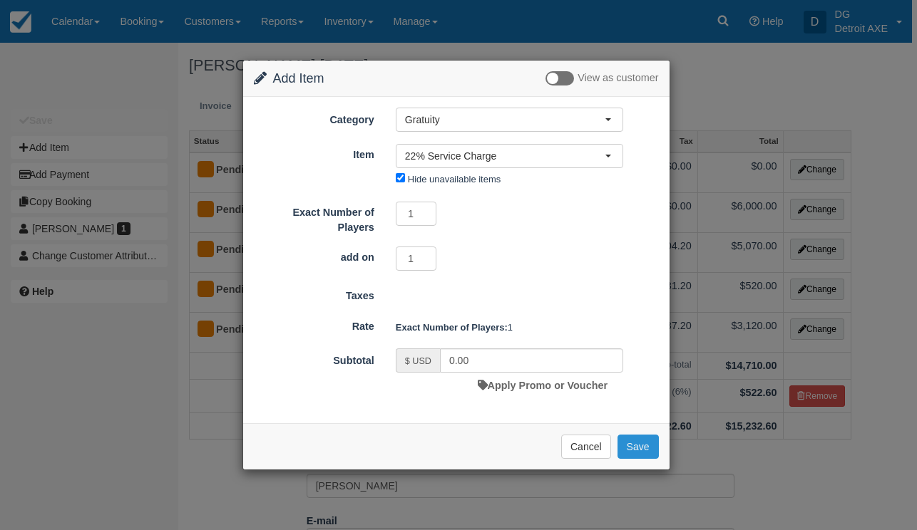
click at [646, 451] on button "Save" at bounding box center [637, 447] width 41 height 24
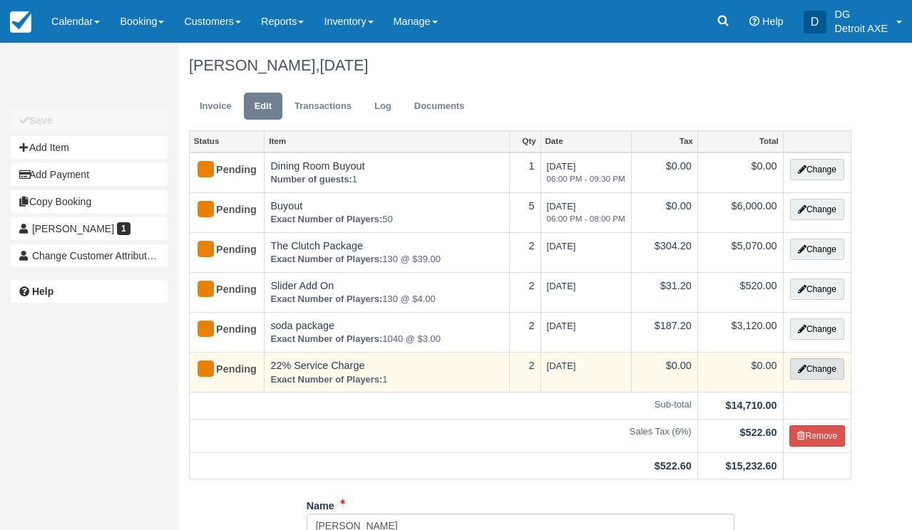
click at [792, 371] on button "Change" at bounding box center [817, 368] width 54 height 21
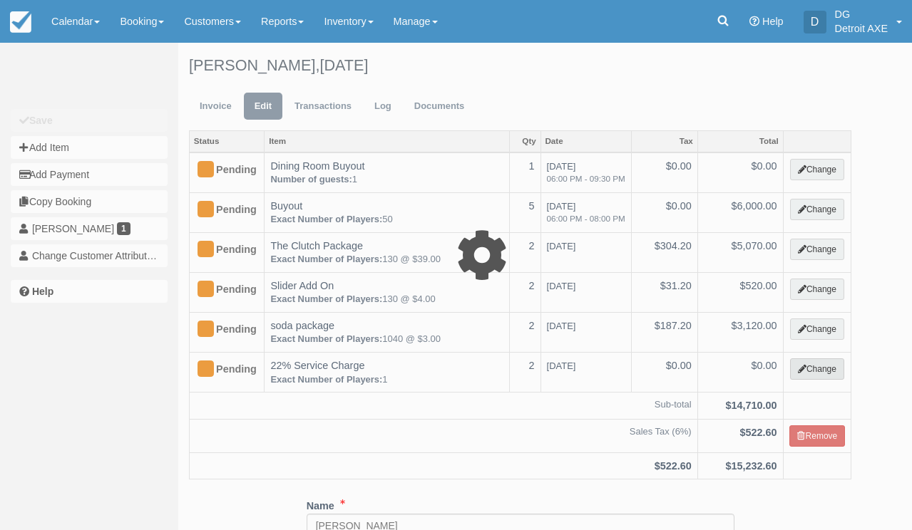
select select "15"
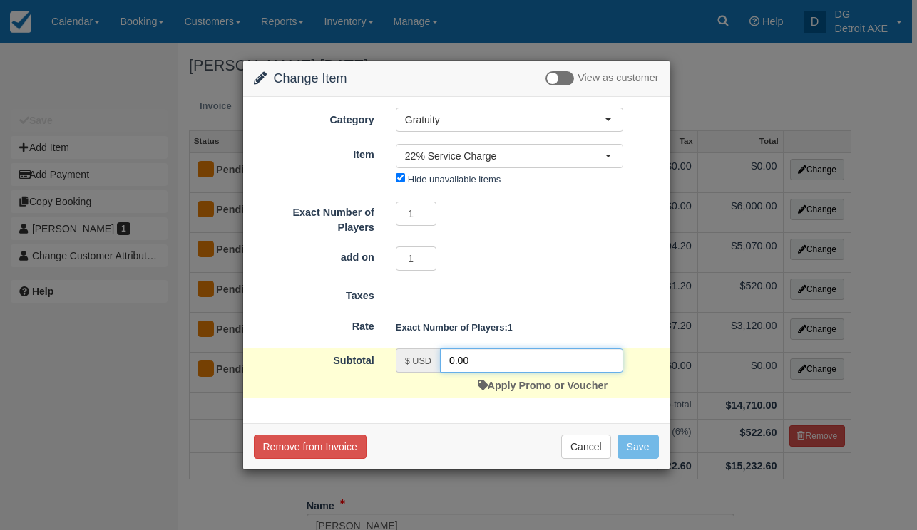
drag, startPoint x: 475, startPoint y: 358, endPoint x: 393, endPoint y: 345, distance: 83.1
click at [393, 346] on form "Category Gratuity Detroit Axe Food Packages Toast Transaction Mirroring Special…" at bounding box center [456, 253] width 405 height 290
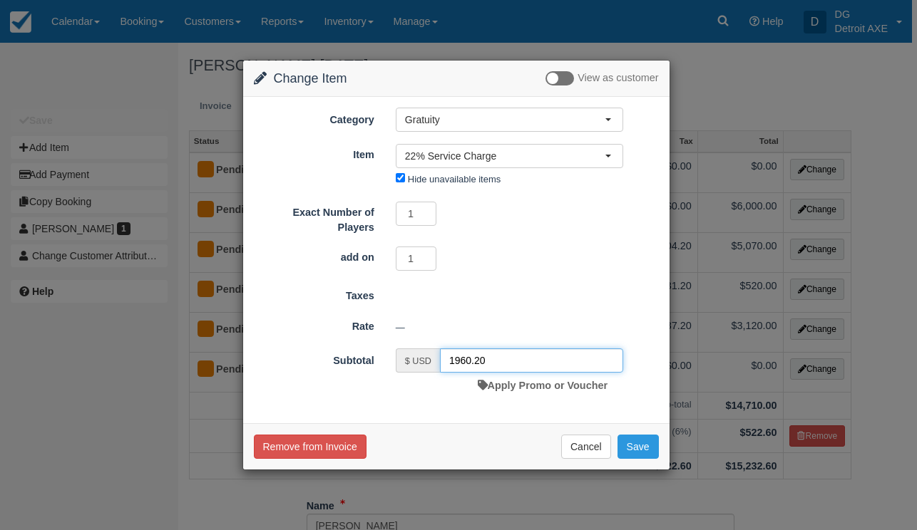
type input "1960.20"
click at [472, 316] on div "—" at bounding box center [527, 328] width 284 height 24
click at [646, 445] on button "Save" at bounding box center [637, 447] width 41 height 24
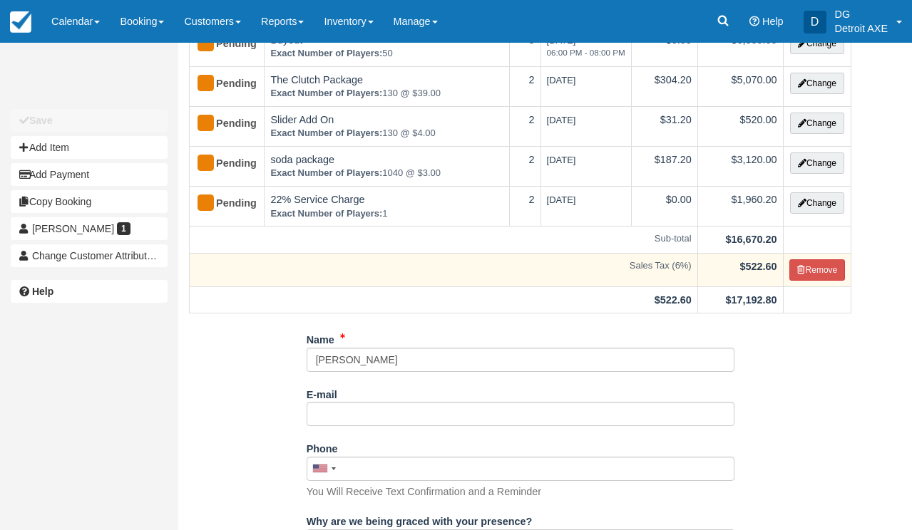
scroll to position [167, 0]
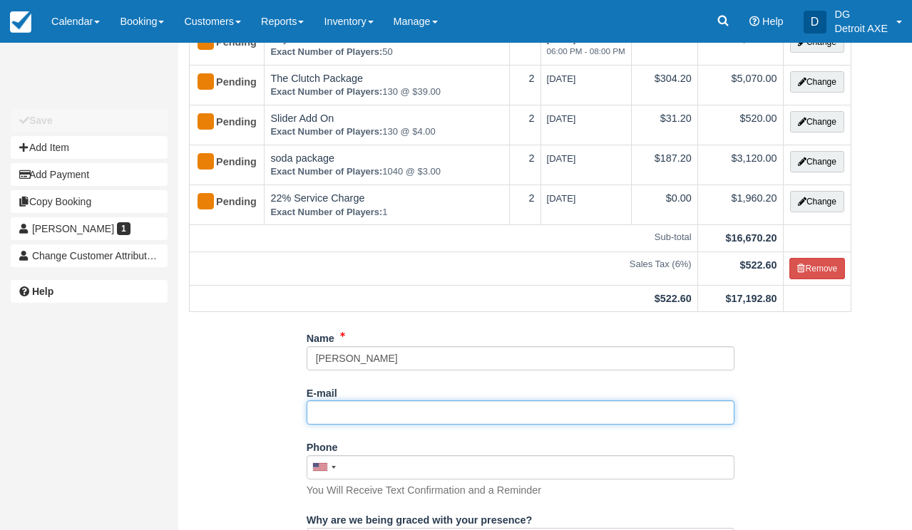
click at [450, 415] on input "E-mail" at bounding box center [520, 413] width 428 height 24
click at [398, 412] on input "E-mail" at bounding box center [520, 413] width 428 height 24
paste input "[EMAIL_ADDRESS][DOMAIN_NAME]"
type input "[EMAIL_ADDRESS][DOMAIN_NAME]"
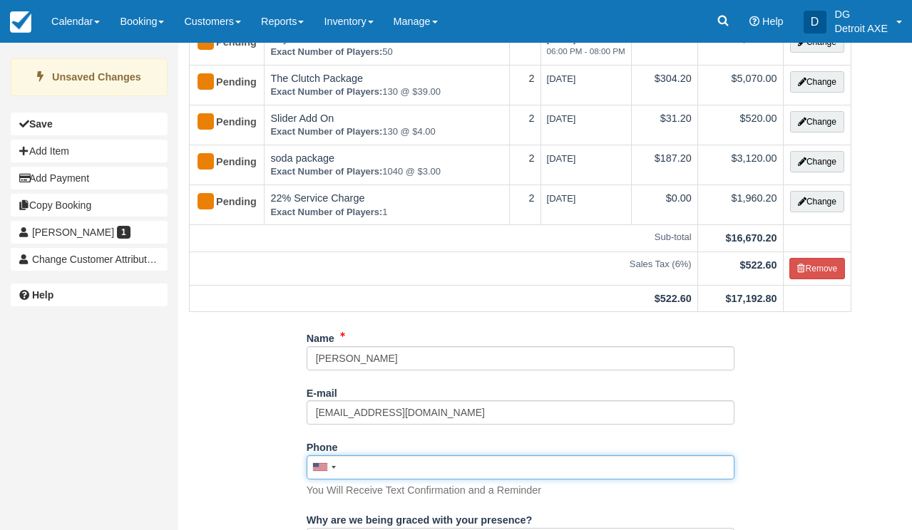
click at [396, 472] on input "Phone" at bounding box center [520, 467] width 428 height 24
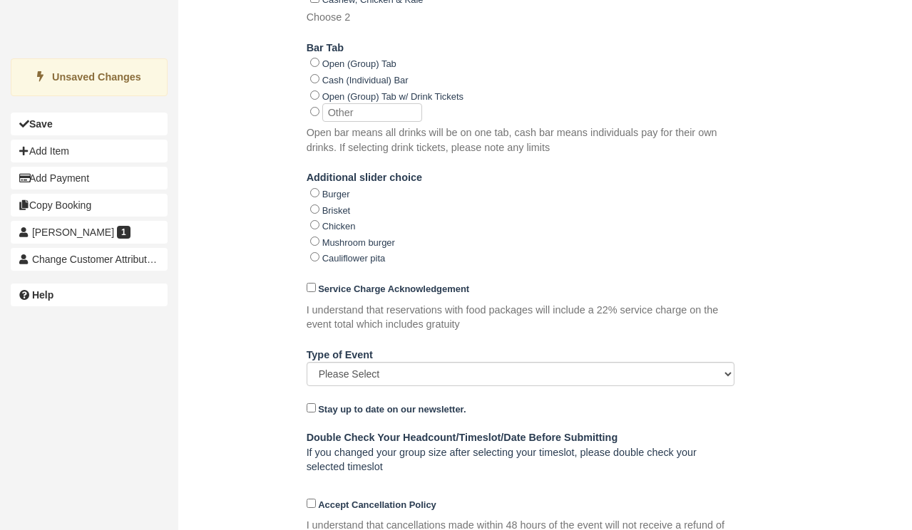
scroll to position [1254, 0]
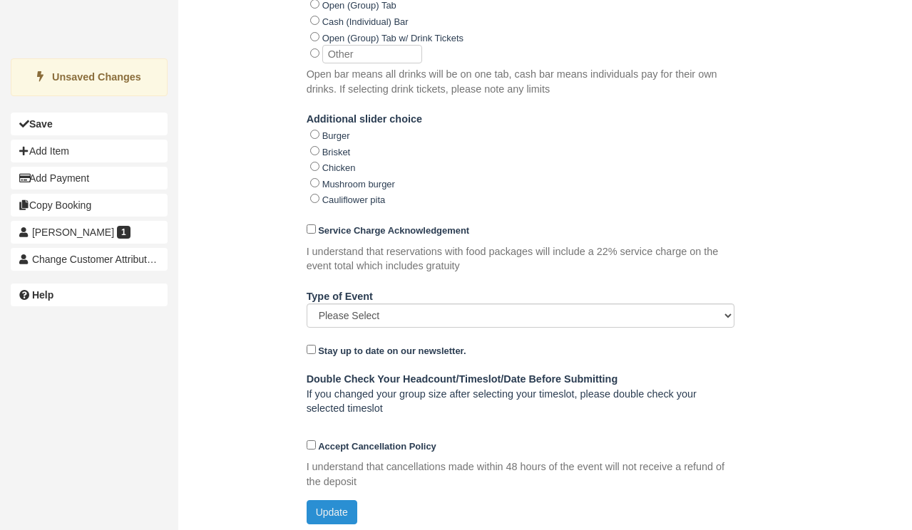
click at [340, 506] on button "Update" at bounding box center [331, 512] width 51 height 24
type input "[PHONE_NUMBER]"
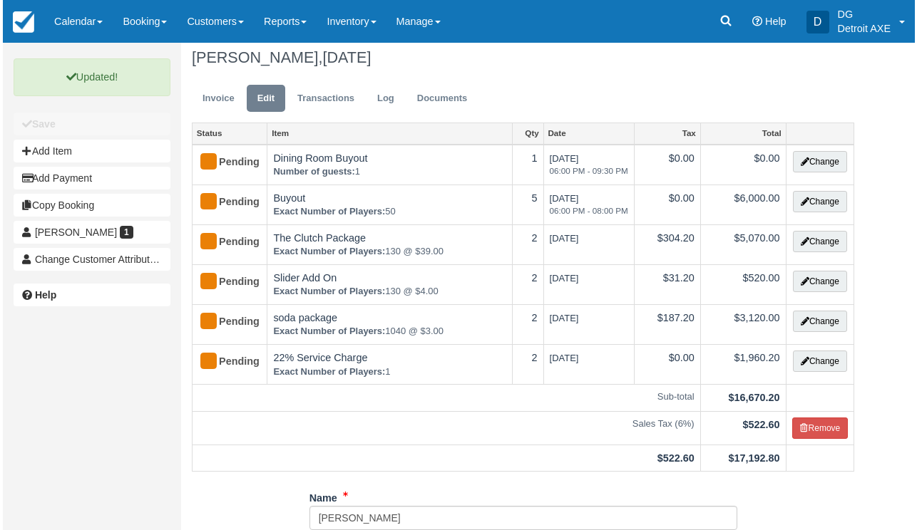
scroll to position [0, 0]
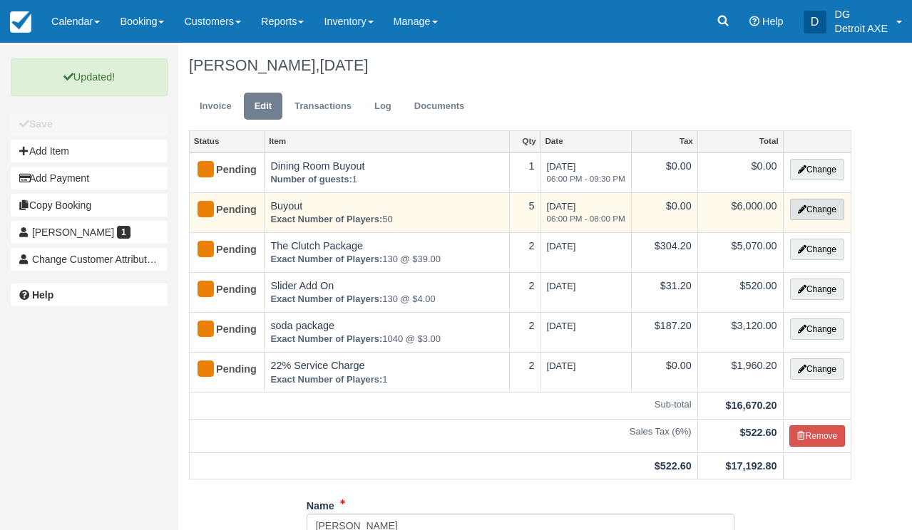
click at [805, 217] on button "Change" at bounding box center [817, 209] width 54 height 21
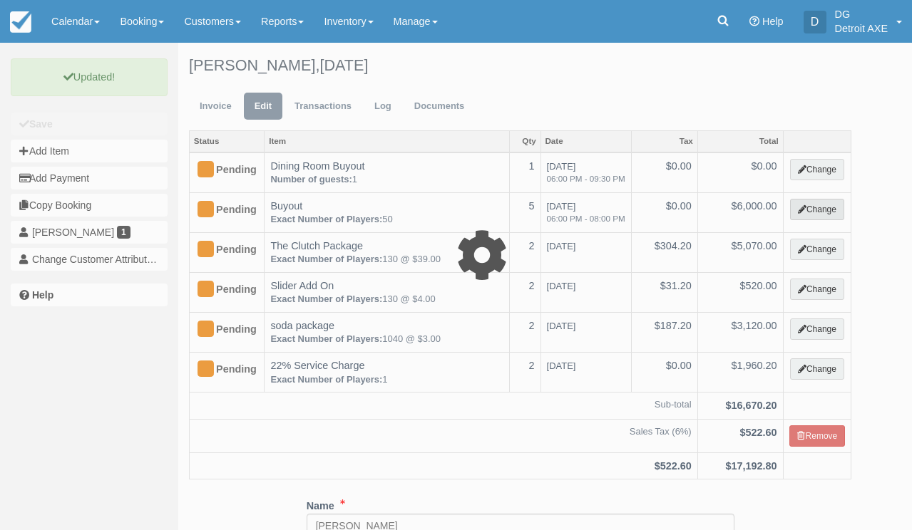
select select "14"
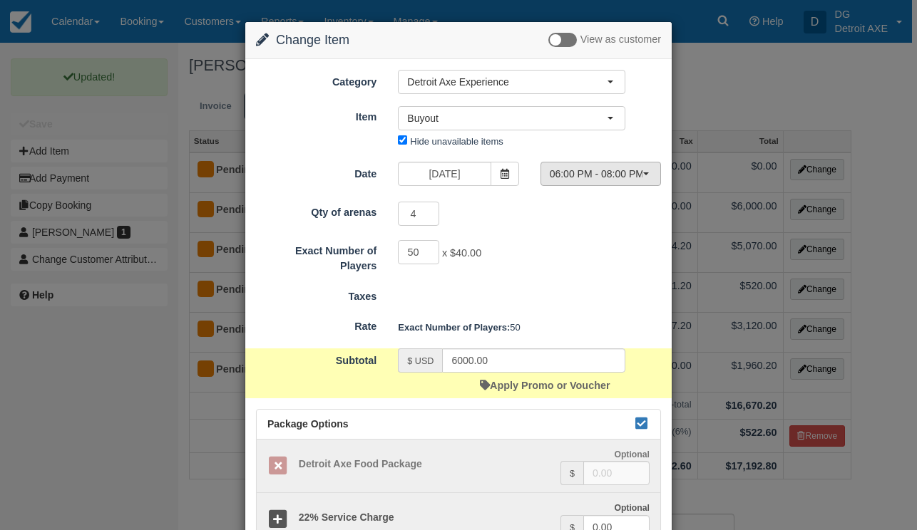
click at [592, 185] on button "06:00 PM - 08:00 PM" at bounding box center [600, 174] width 120 height 24
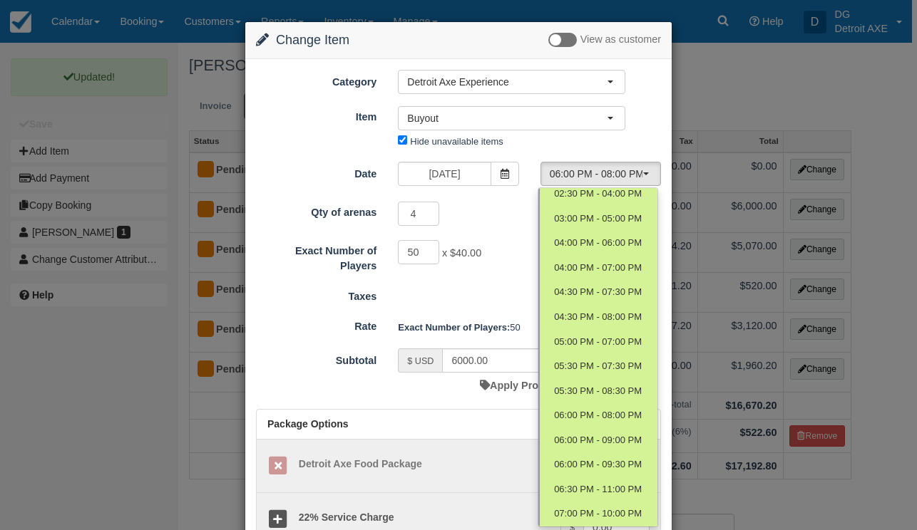
scroll to position [88, 0]
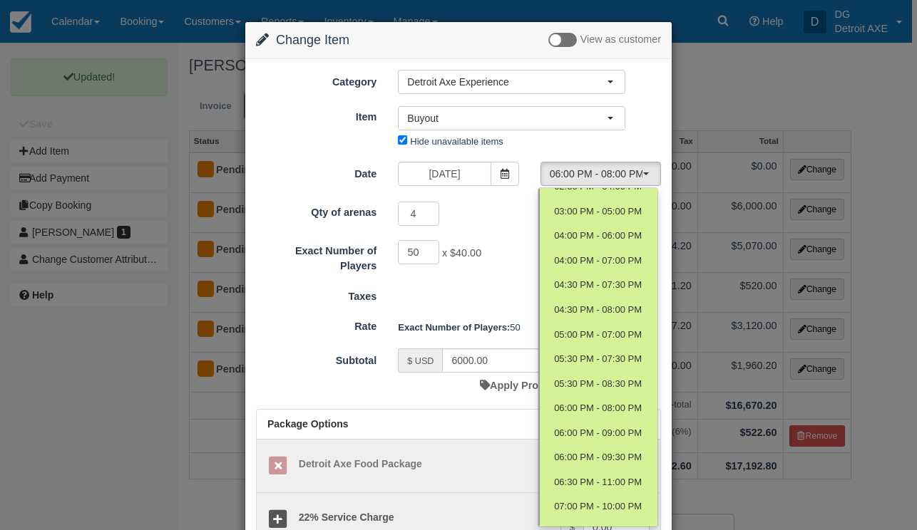
click at [504, 316] on div "Exact Number of Players: 50" at bounding box center [529, 328] width 284 height 24
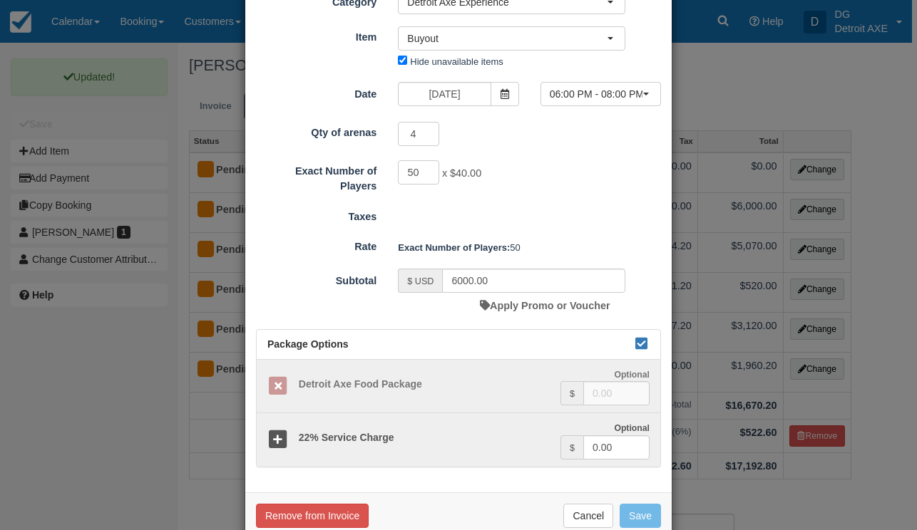
scroll to position [110, 0]
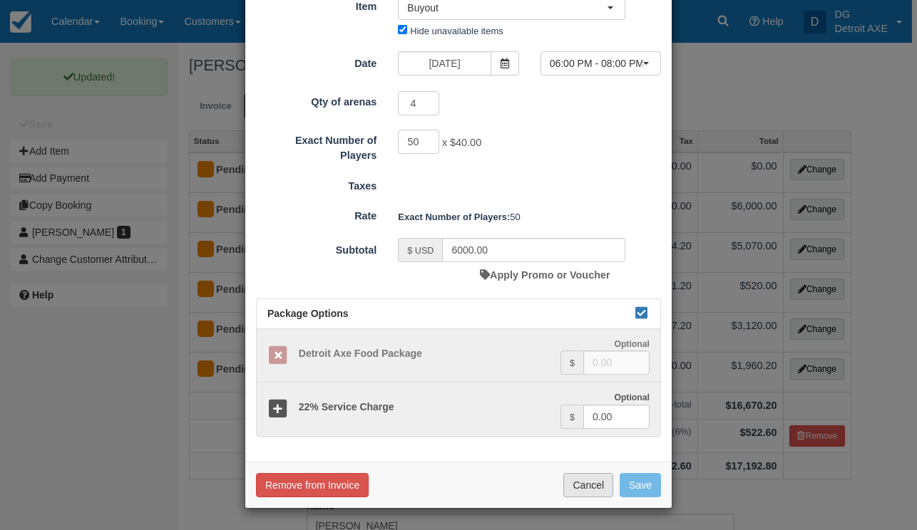
click at [585, 485] on button "Cancel" at bounding box center [588, 485] width 50 height 24
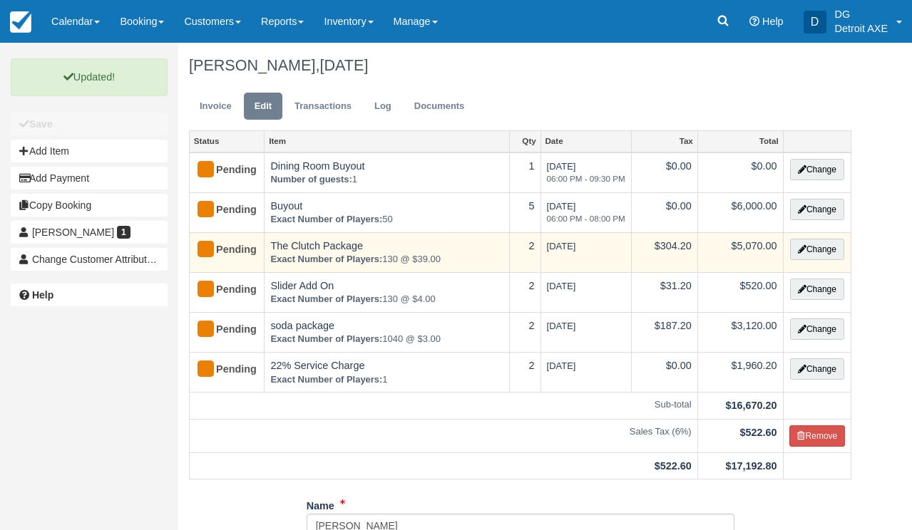
click at [785, 245] on td "Change" at bounding box center [817, 252] width 68 height 40
click at [799, 249] on icon "button" at bounding box center [802, 249] width 9 height 9
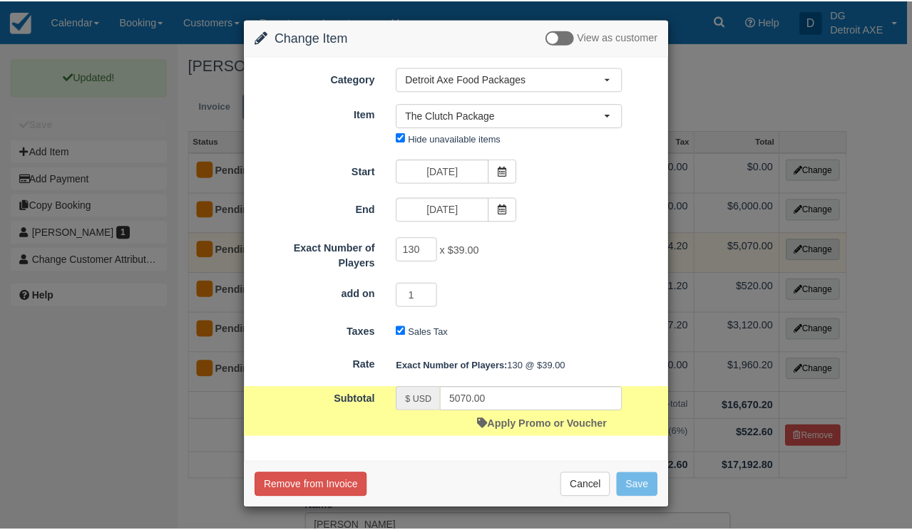
scroll to position [0, 0]
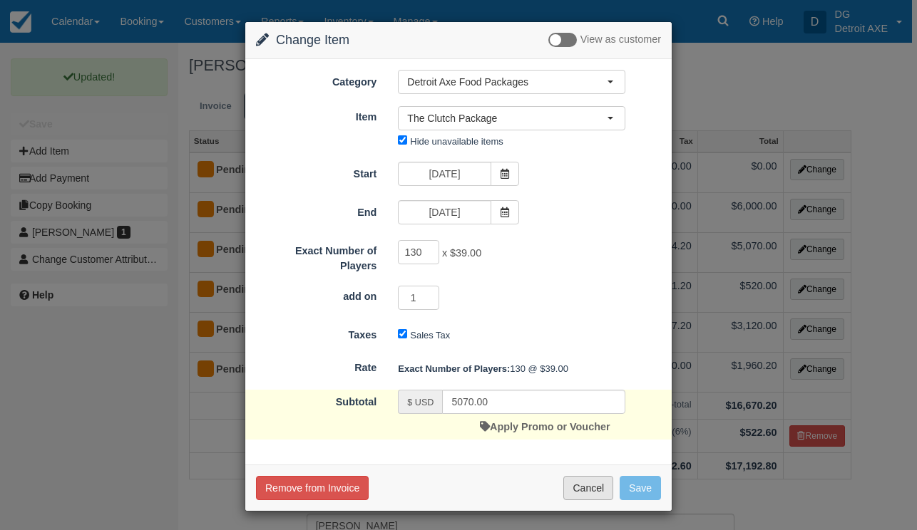
click at [589, 485] on button "Cancel" at bounding box center [588, 488] width 50 height 24
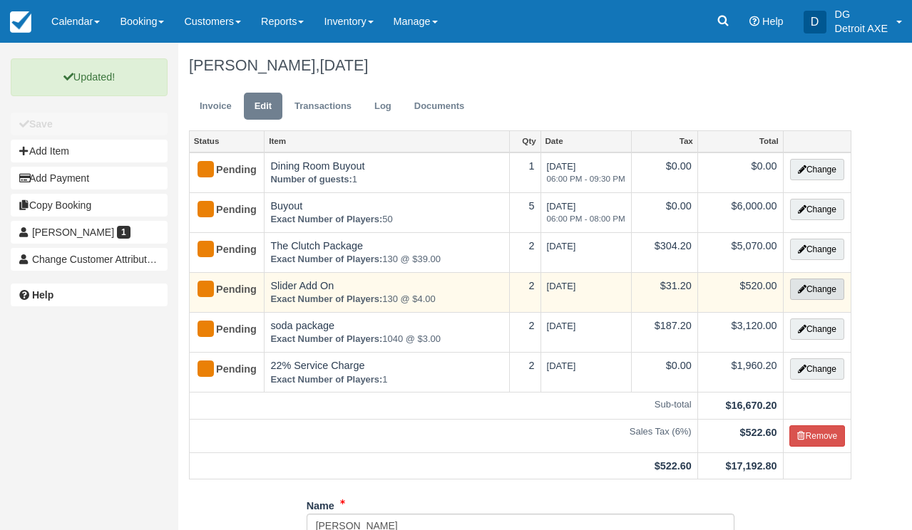
click at [798, 291] on icon "button" at bounding box center [802, 289] width 9 height 9
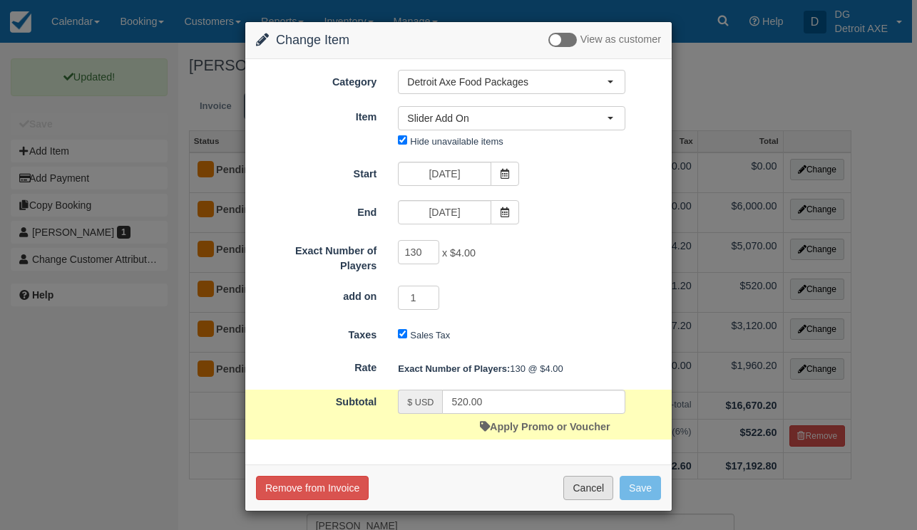
click at [579, 489] on button "Cancel" at bounding box center [588, 488] width 50 height 24
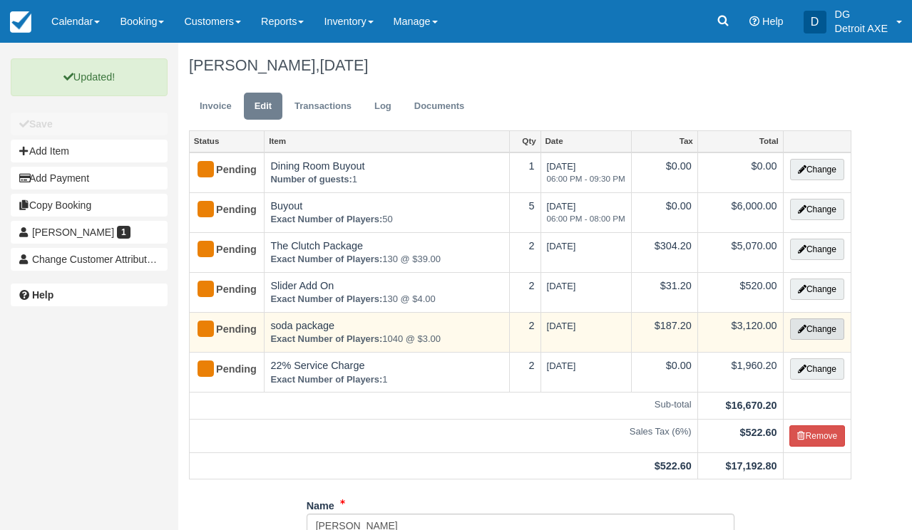
click at [792, 331] on button "Change" at bounding box center [817, 329] width 54 height 21
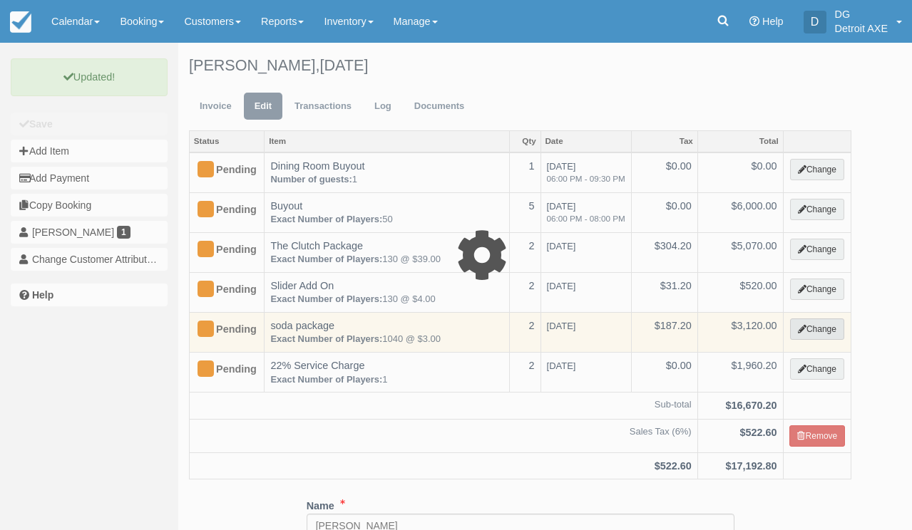
type input "3120.00"
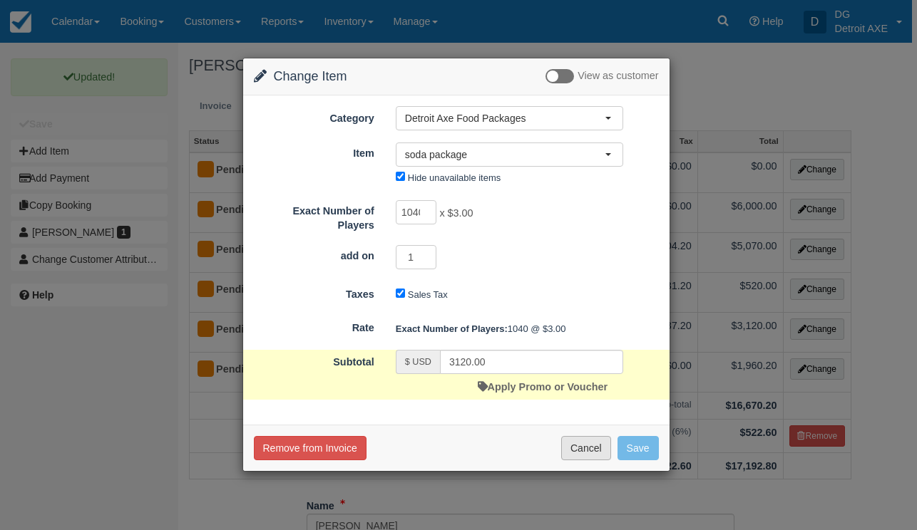
click at [574, 440] on button "Cancel" at bounding box center [586, 448] width 50 height 24
